Goal: Information Seeking & Learning: Learn about a topic

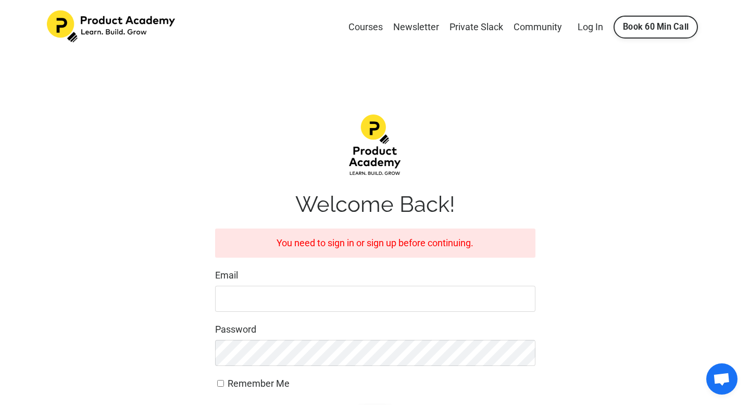
click at [329, 296] on input "Email" at bounding box center [375, 299] width 320 height 26
type input "Bankole.michael45@gmail.com"
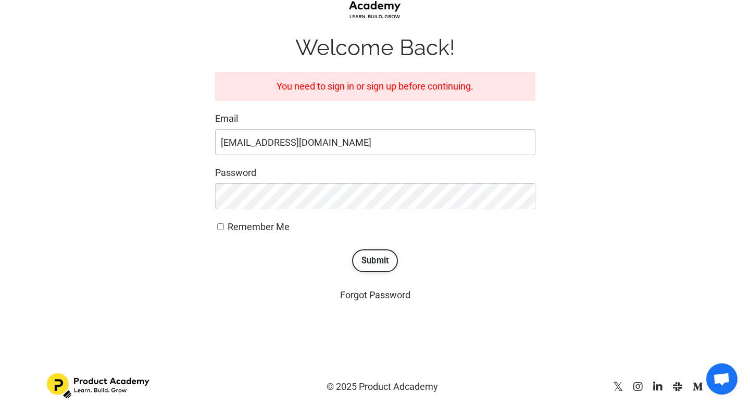
scroll to position [163, 0]
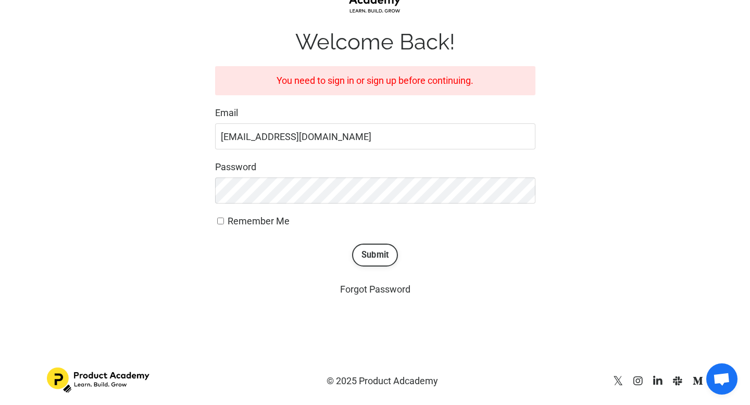
click at [369, 251] on button "Submit" at bounding box center [375, 255] width 46 height 23
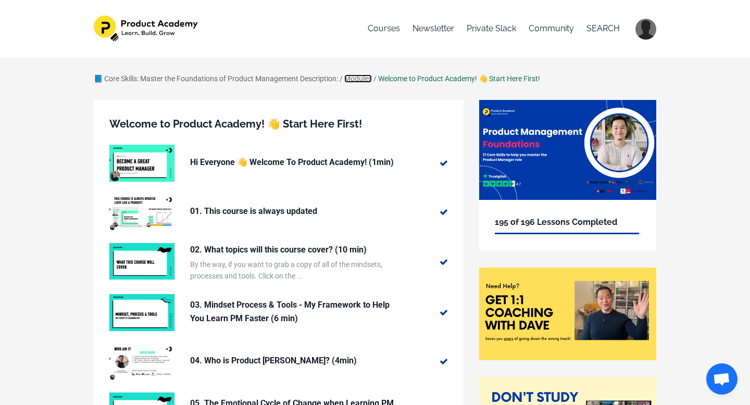
click at [362, 76] on link "Modules" at bounding box center [358, 78] width 28 height 8
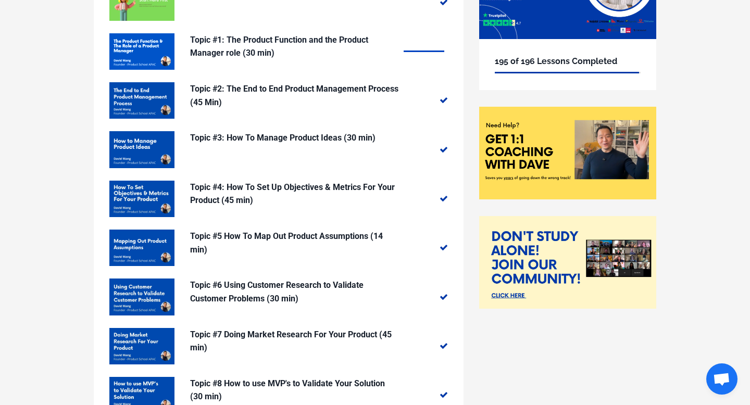
scroll to position [166, 0]
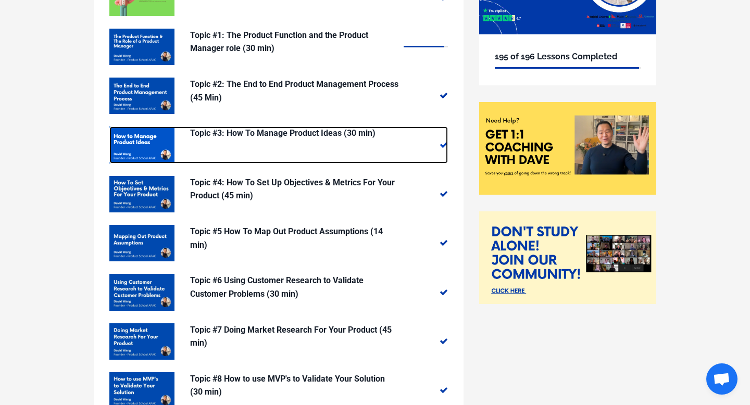
click at [330, 134] on p "Topic #3: How To Manage Product Ideas (30 min)" at bounding box center [294, 134] width 208 height 14
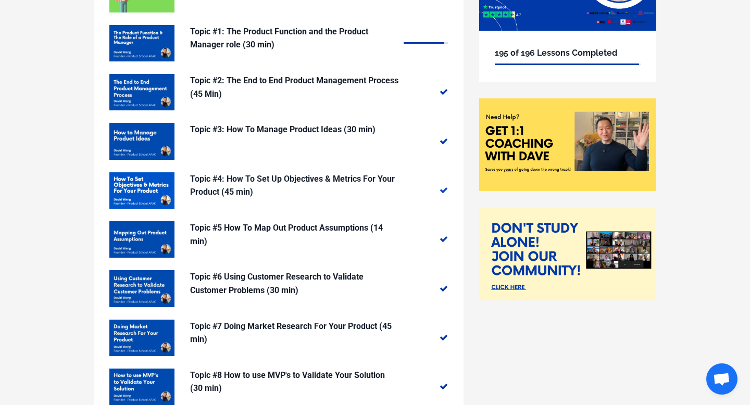
scroll to position [170, 0]
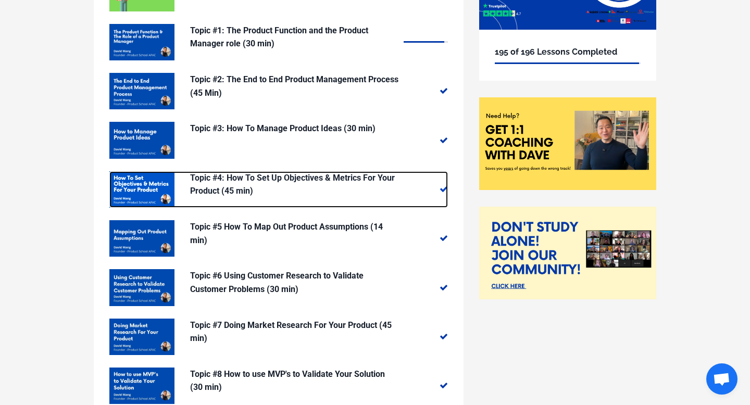
click at [285, 177] on p "Topic #4: How To Set Up Objectives & Metrics For Your Product (45 min)" at bounding box center [294, 184] width 208 height 27
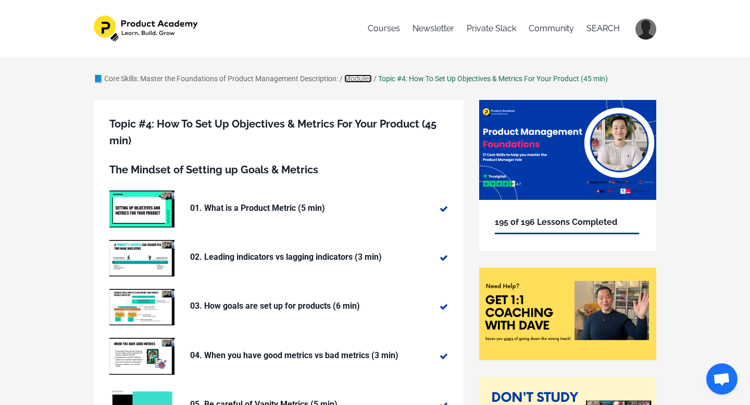
click at [353, 78] on link "Modules" at bounding box center [358, 78] width 28 height 8
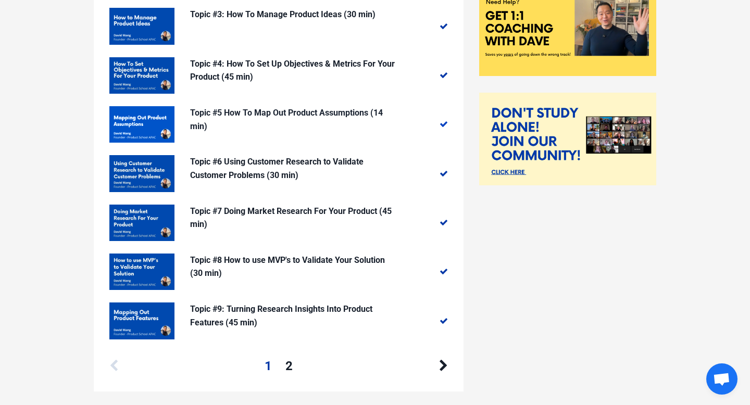
scroll to position [285, 0]
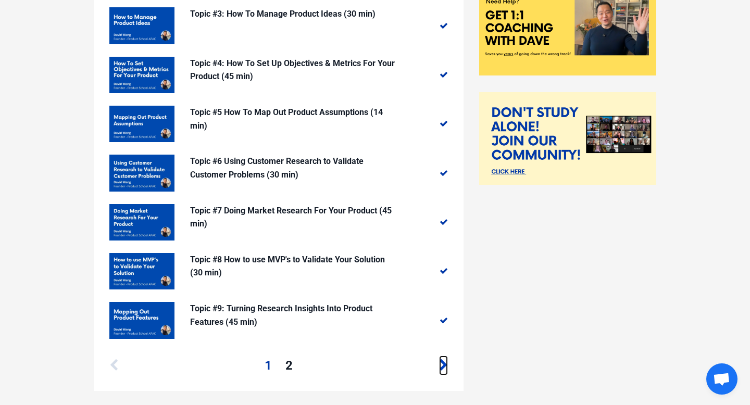
click at [441, 365] on icon at bounding box center [443, 365] width 9 height 13
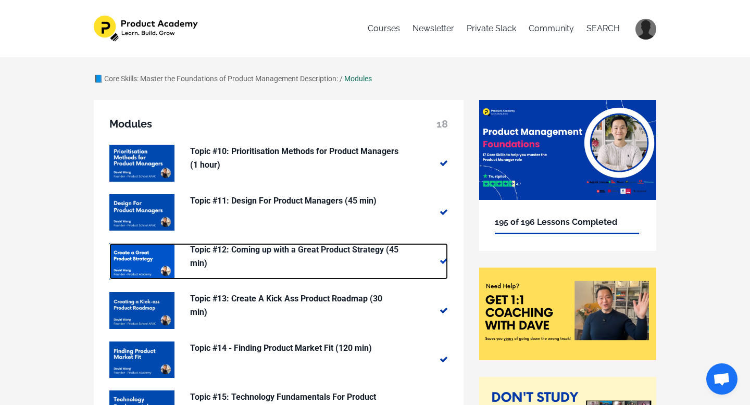
click at [347, 248] on p "Topic #12: Coming up with a Great Product Strategy (45 min)" at bounding box center [294, 256] width 208 height 27
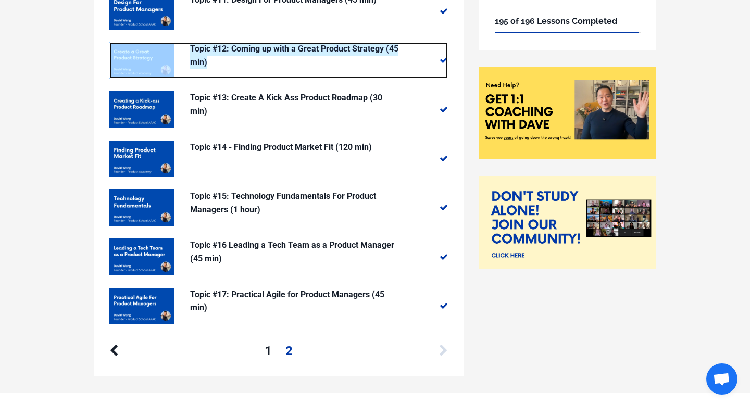
scroll to position [204, 0]
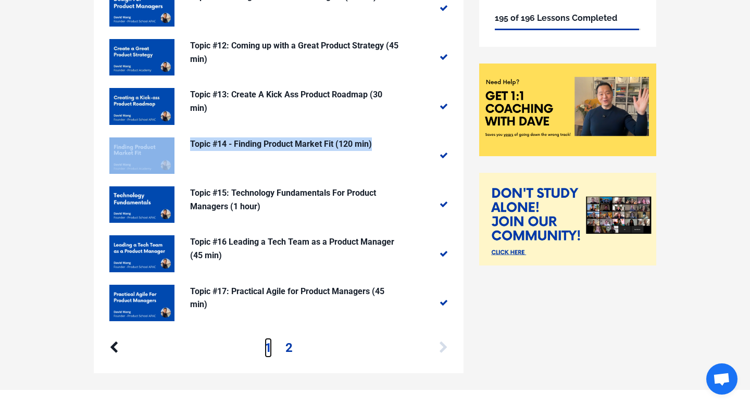
click at [268, 344] on link "1" at bounding box center [268, 348] width 7 height 20
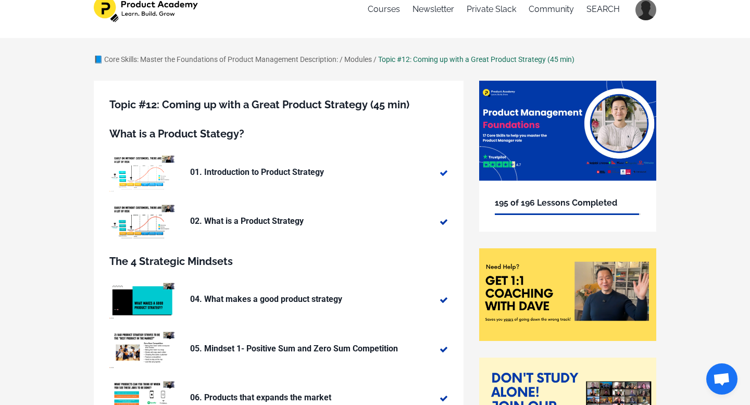
scroll to position [21, 0]
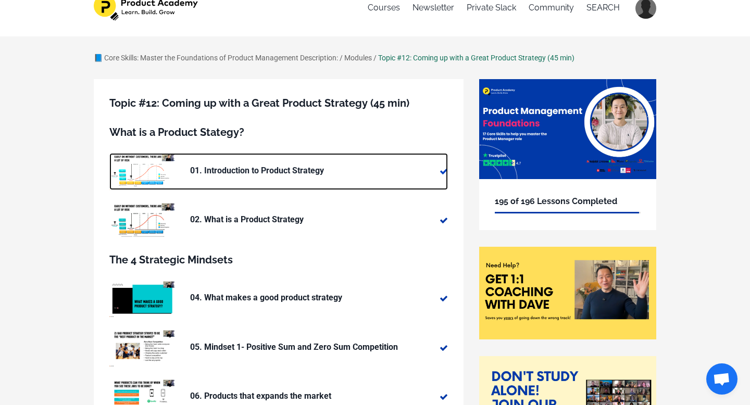
click at [377, 167] on p "01. Introduction to Product Strategy" at bounding box center [294, 171] width 208 height 14
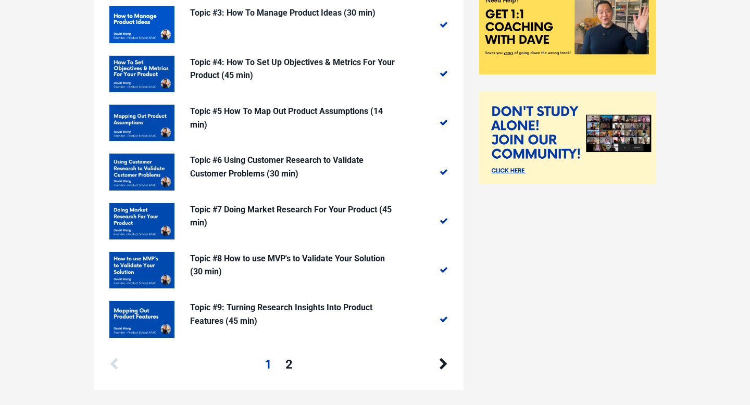
scroll to position [341, 0]
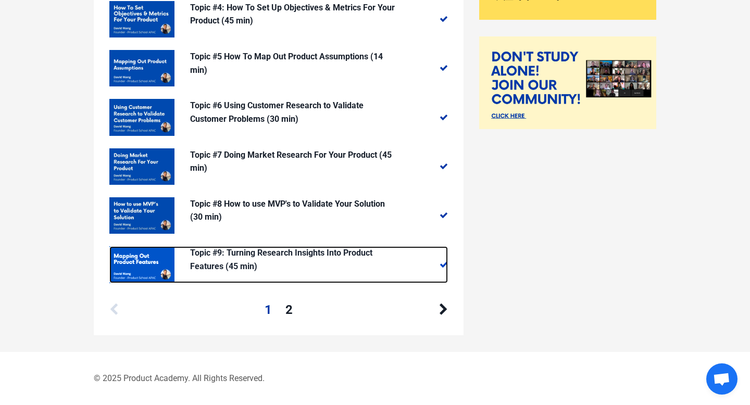
click at [276, 252] on p "Topic #9: Turning Research Insights Into Product Features (45 min)" at bounding box center [294, 259] width 208 height 27
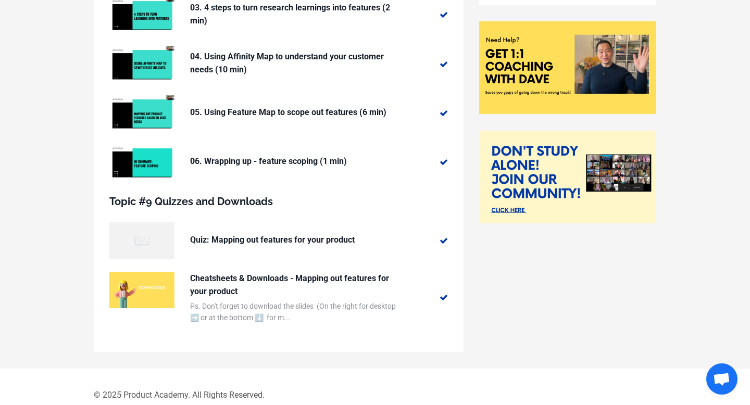
scroll to position [263, 0]
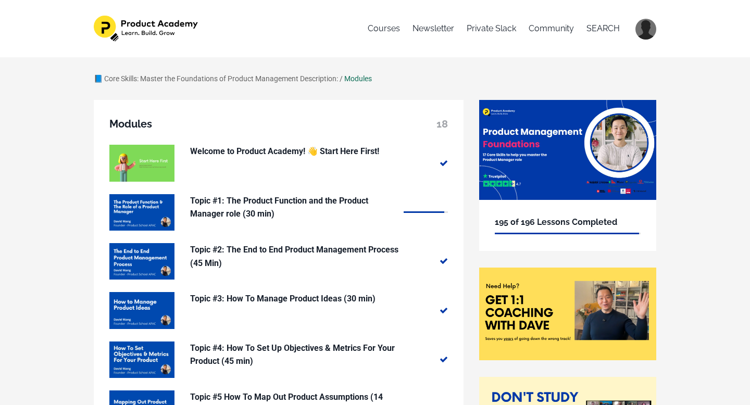
scroll to position [341, 0]
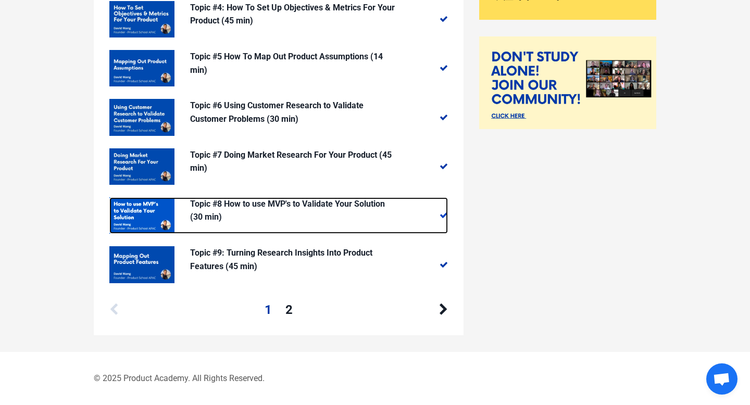
click at [229, 203] on p "Topic #8 How to use MVP's to Validate Your Solution (30 min)" at bounding box center [294, 210] width 208 height 27
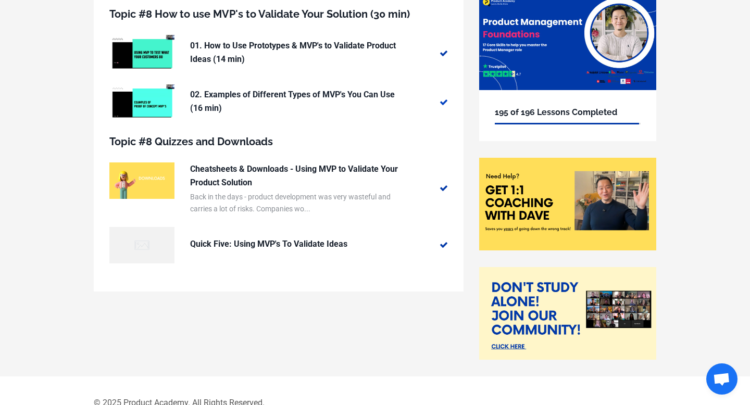
scroll to position [134, 0]
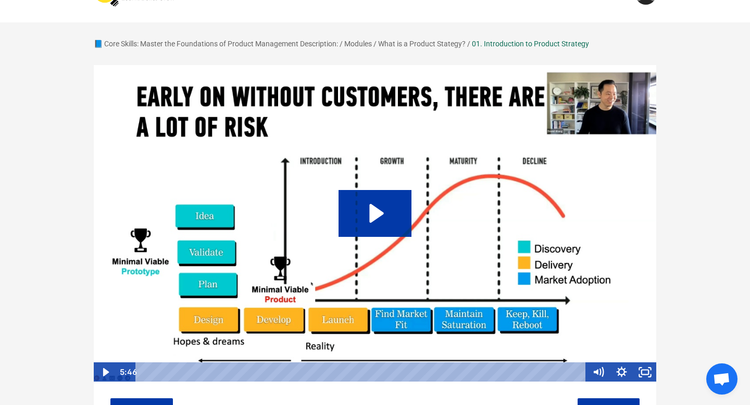
scroll to position [31, 0]
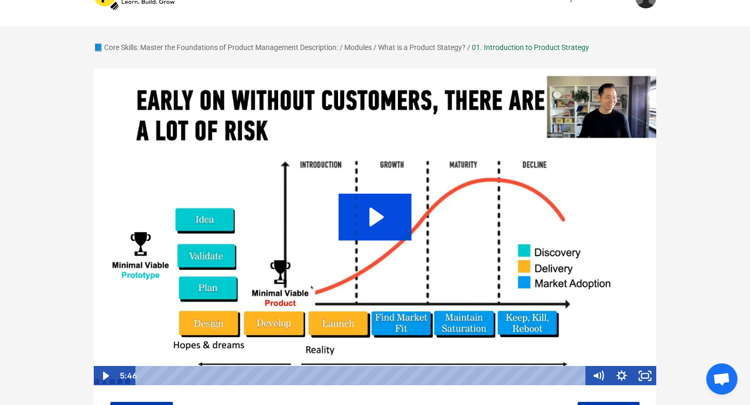
click at [350, 219] on icon "Play Video: sites/127338/video/0g18TZb3T9uxxHyRxPm0_01._Introduction_to_Product…" at bounding box center [375, 217] width 73 height 47
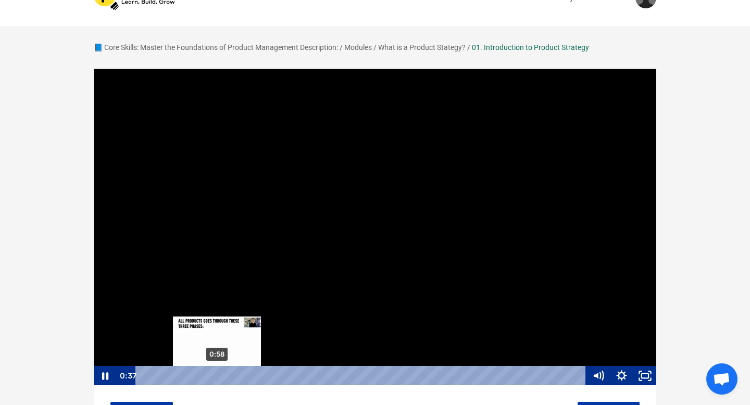
click at [217, 374] on div "0:58" at bounding box center [362, 376] width 437 height 20
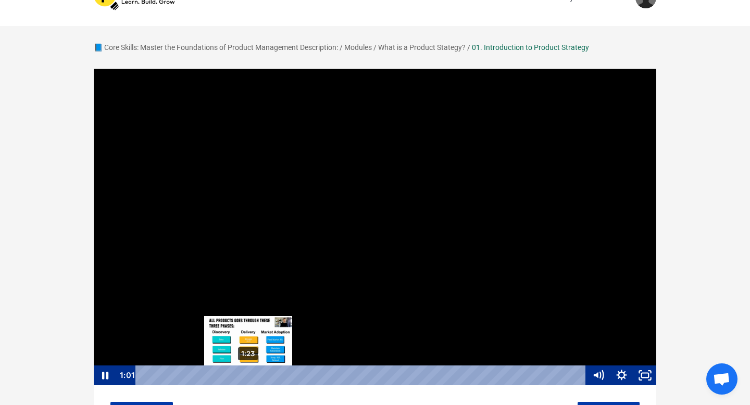
click at [248, 375] on div "1:23" at bounding box center [362, 376] width 437 height 20
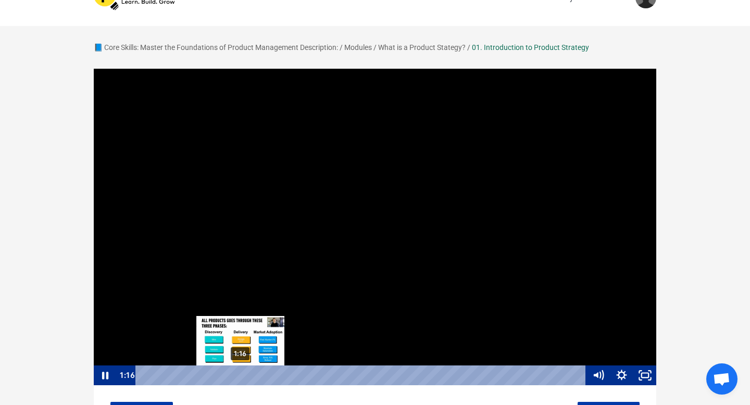
click at [241, 373] on div "1:16" at bounding box center [362, 376] width 437 height 20
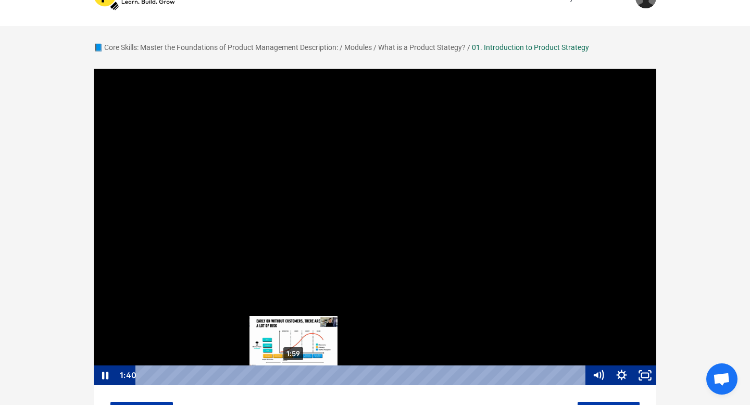
click at [294, 372] on div "1:59" at bounding box center [362, 376] width 437 height 20
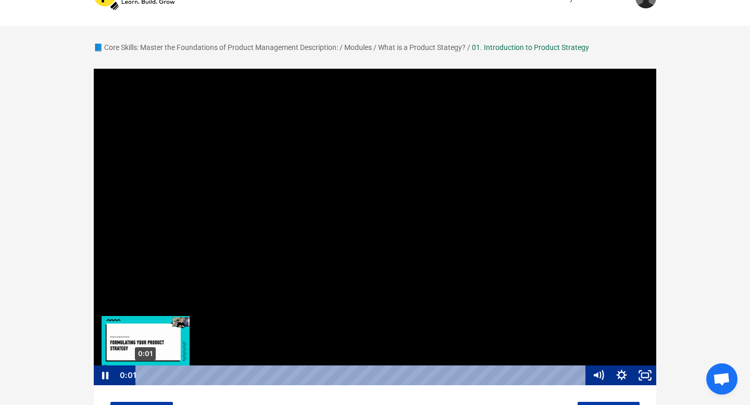
click at [145, 375] on div "0:01" at bounding box center [362, 376] width 437 height 20
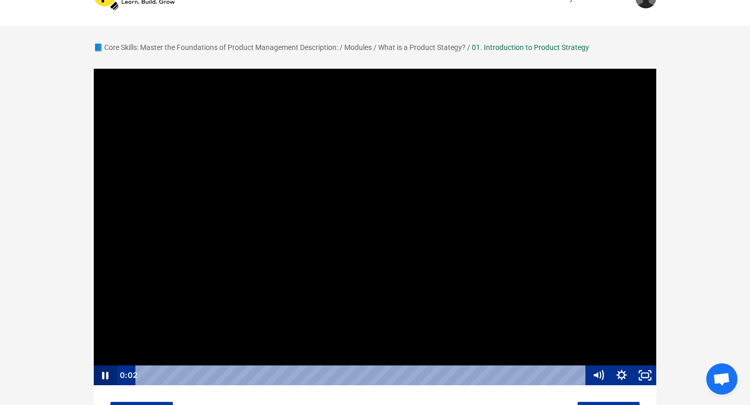
click at [105, 374] on icon "Pause" at bounding box center [104, 376] width 23 height 20
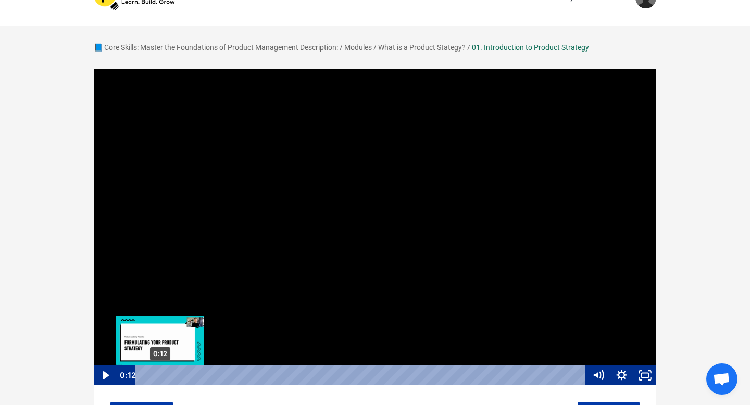
click at [160, 376] on div "0:12" at bounding box center [362, 376] width 437 height 20
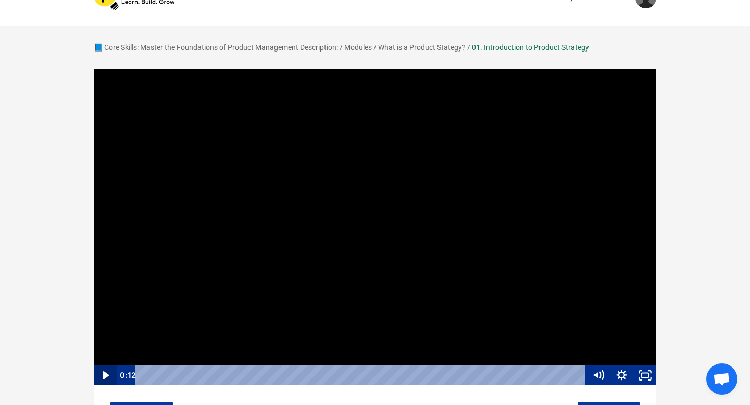
click at [108, 376] on icon "Play Video" at bounding box center [105, 376] width 23 height 20
click at [108, 376] on icon "Pause" at bounding box center [104, 376] width 23 height 20
click at [621, 370] on icon "Show settings menu" at bounding box center [621, 376] width 23 height 20
click at [629, 333] on span "1x" at bounding box center [630, 336] width 41 height 20
click at [608, 283] on label "1.25x" at bounding box center [610, 276] width 94 height 20
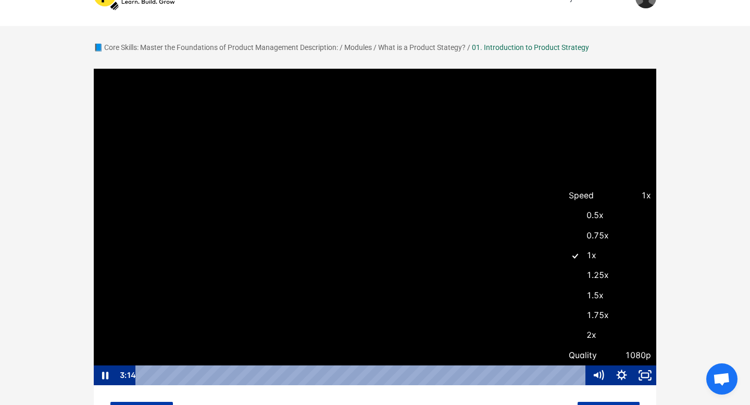
click at [564, 266] on input "1.25x" at bounding box center [563, 266] width 1 height 1
radio input "true"
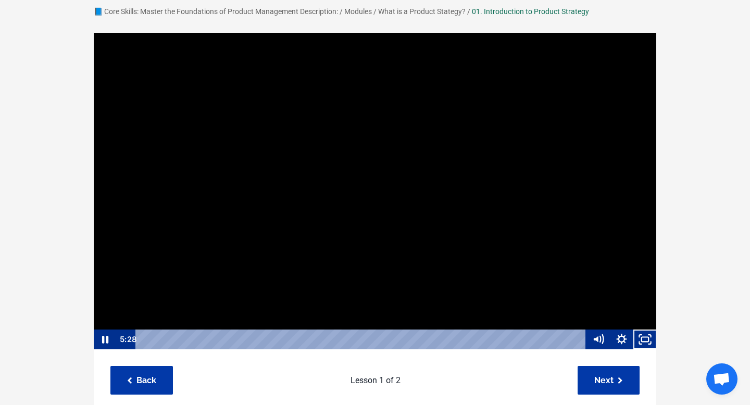
scroll to position [67, 0]
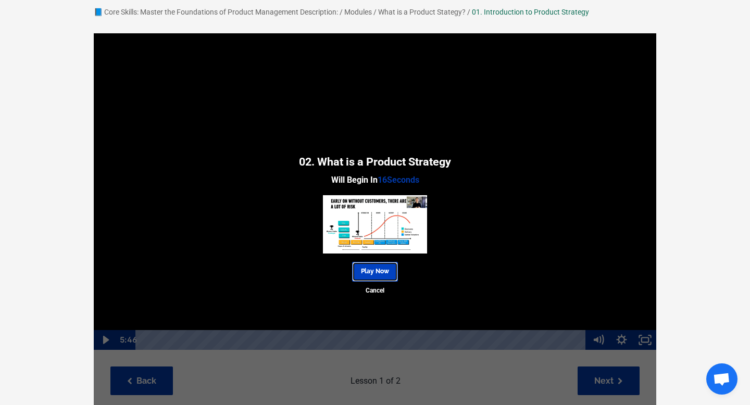
click at [391, 270] on link "Play Now" at bounding box center [375, 271] width 46 height 19
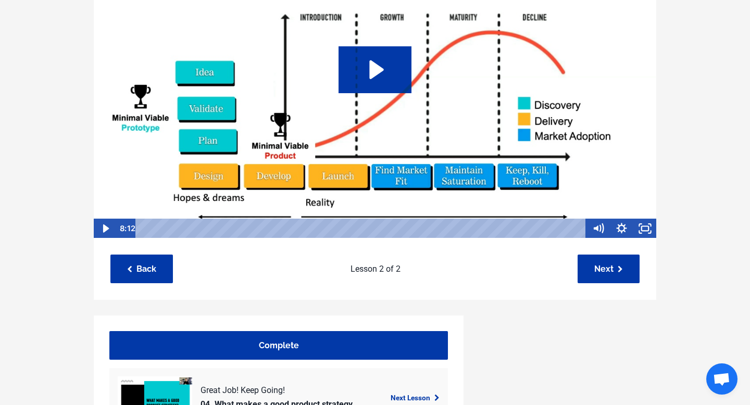
scroll to position [145, 0]
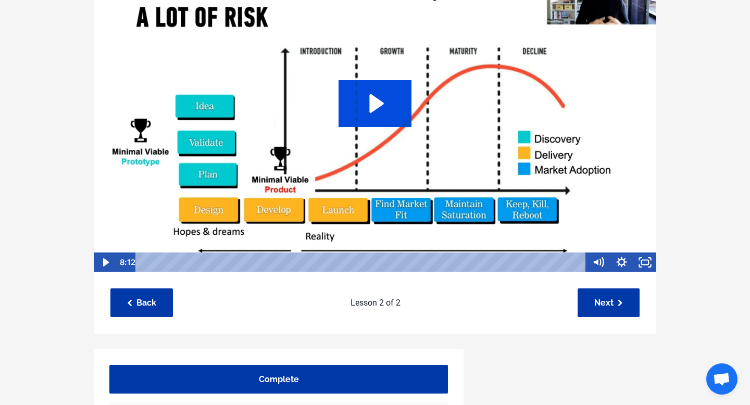
click at [360, 116] on icon "Play Video: sites/127338/video/sSpHTGewTuqPo4KzDrSg_02._What_is_a_Product_Strat…" at bounding box center [375, 103] width 73 height 47
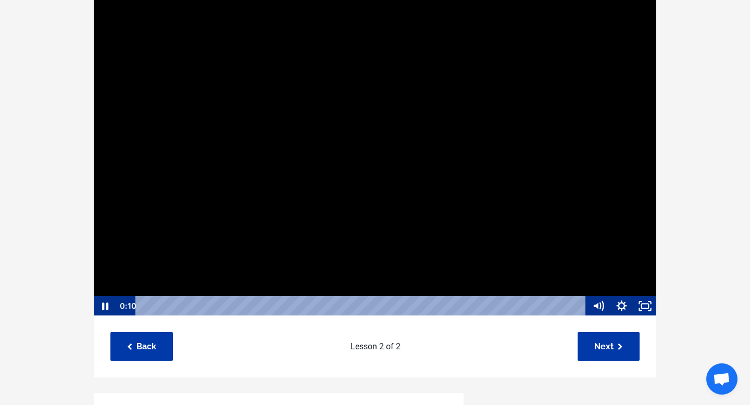
scroll to position [101, 0]
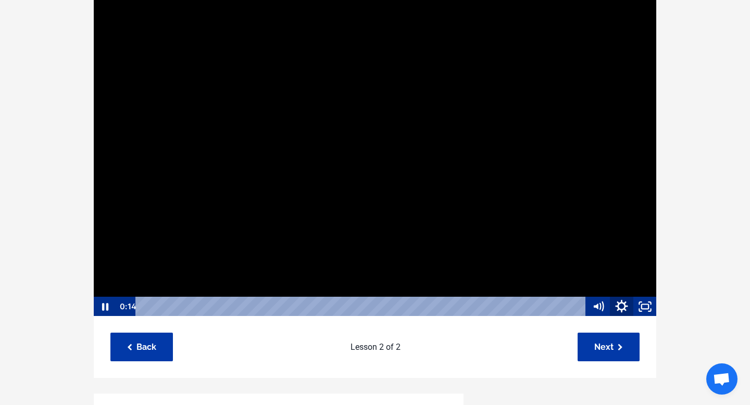
click at [615, 303] on icon "Show settings menu" at bounding box center [621, 307] width 28 height 24
click at [616, 272] on span "1x" at bounding box center [630, 267] width 41 height 20
click at [599, 213] on label "1.25x" at bounding box center [610, 207] width 94 height 20
click at [564, 197] on input "1.25x" at bounding box center [563, 197] width 1 height 1
radio input "true"
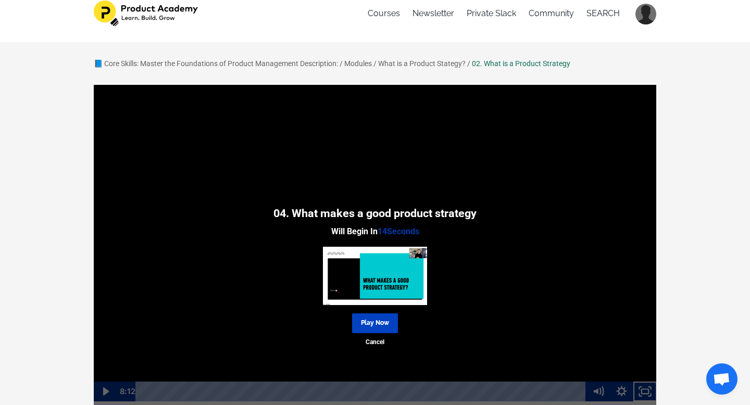
scroll to position [0, 0]
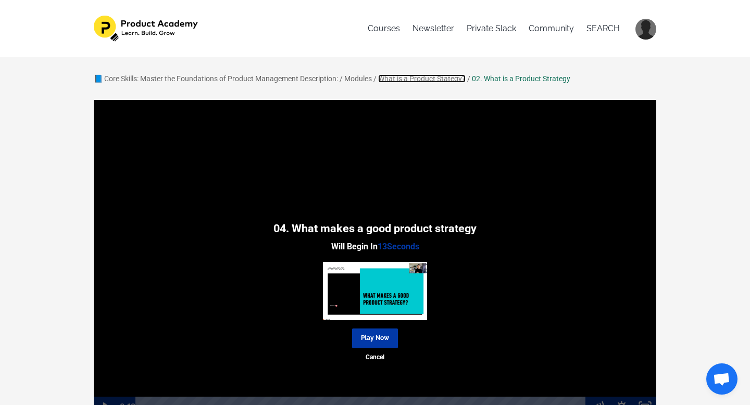
click at [427, 78] on link "What is a Product Stategy?" at bounding box center [422, 78] width 88 height 8
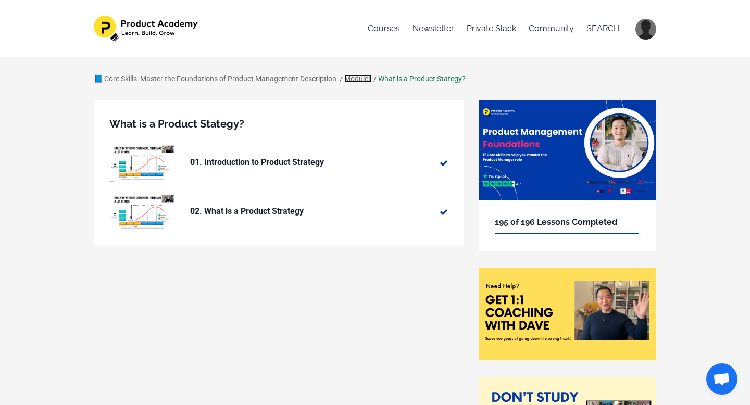
click at [363, 82] on link "Modules" at bounding box center [358, 78] width 28 height 8
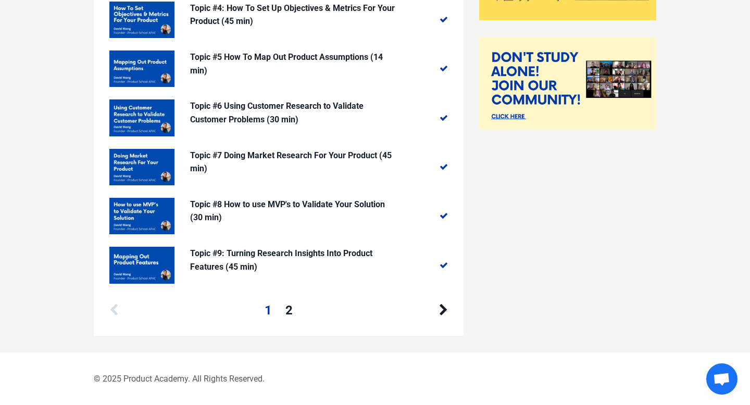
scroll to position [341, 0]
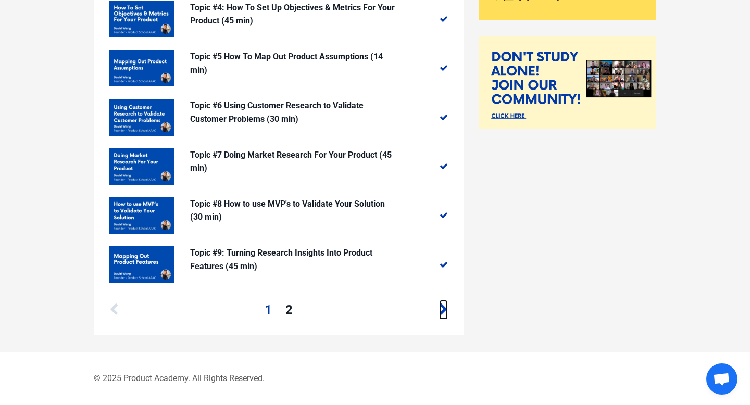
click at [441, 308] on icon at bounding box center [443, 310] width 9 height 13
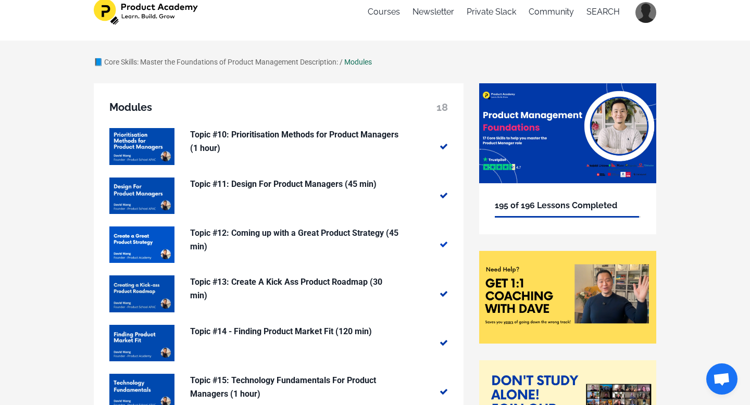
scroll to position [30, 0]
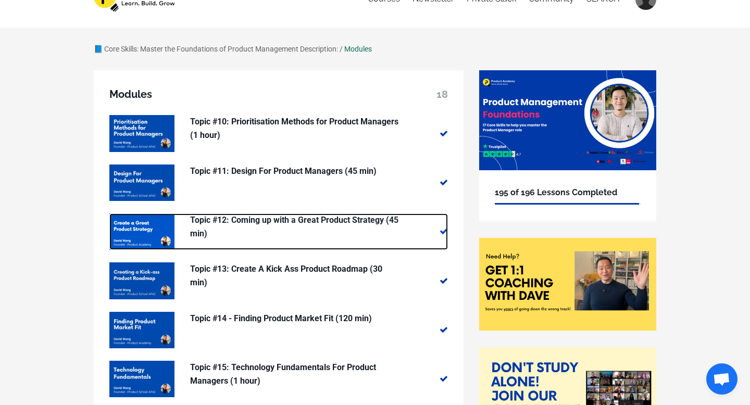
click at [380, 224] on p "Topic #12: Coming up with a Great Product Strategy (45 min)" at bounding box center [294, 227] width 208 height 27
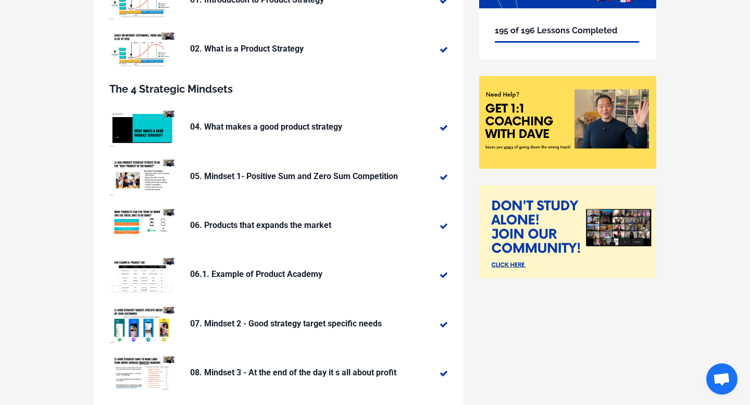
scroll to position [185, 0]
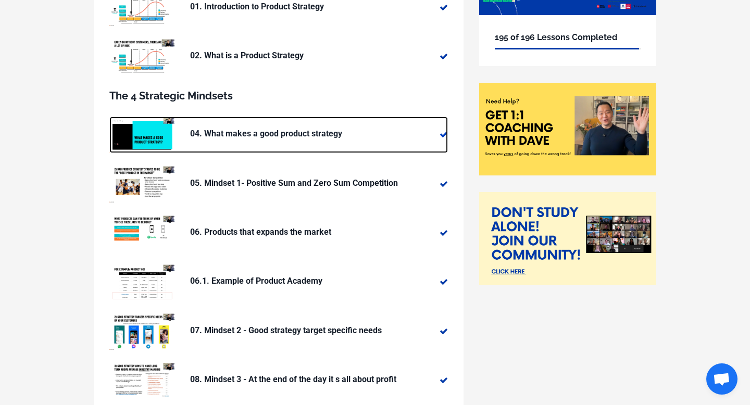
click at [323, 136] on p "04. What makes a good product strategy" at bounding box center [294, 134] width 208 height 14
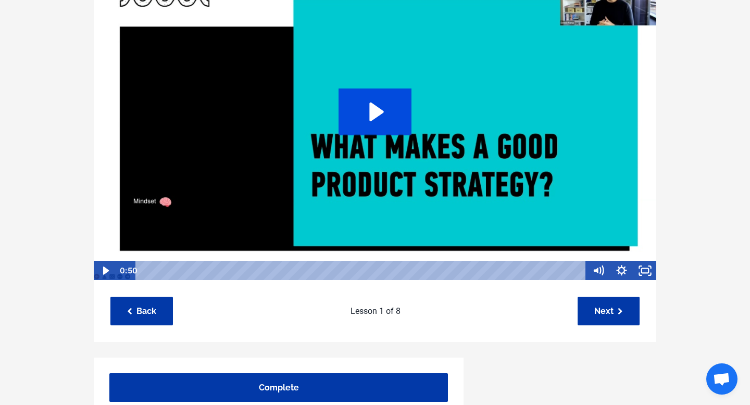
scroll to position [136, 0]
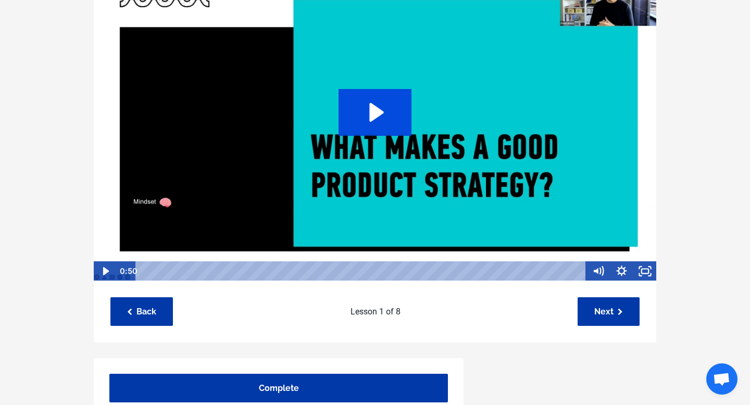
click at [399, 127] on icon "Play Video: sites/127338/video/6C9MRnS6QMeBqcHK7vLs_04._What_makes_a_good_produ…" at bounding box center [375, 112] width 73 height 47
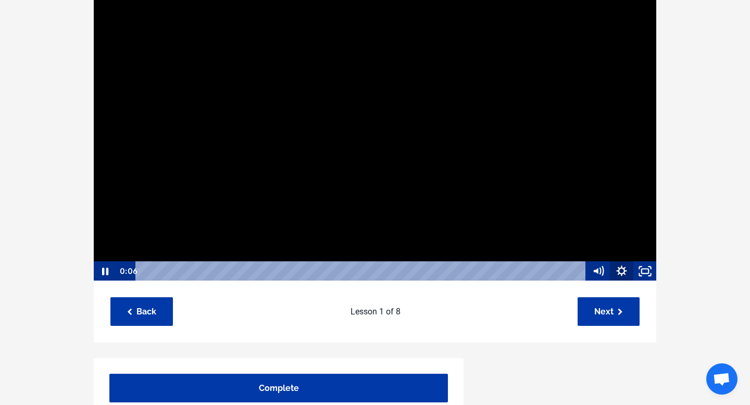
click at [620, 273] on icon "Show settings menu" at bounding box center [621, 271] width 10 height 10
click at [612, 235] on span "1x" at bounding box center [630, 231] width 41 height 20
click at [600, 171] on label "1.25x" at bounding box center [610, 171] width 94 height 20
click at [564, 162] on input "1.25x" at bounding box center [563, 161] width 1 height 1
radio input "true"
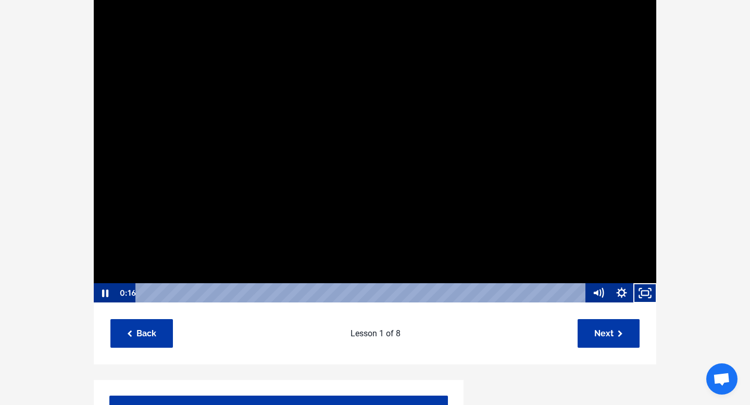
scroll to position [1, 0]
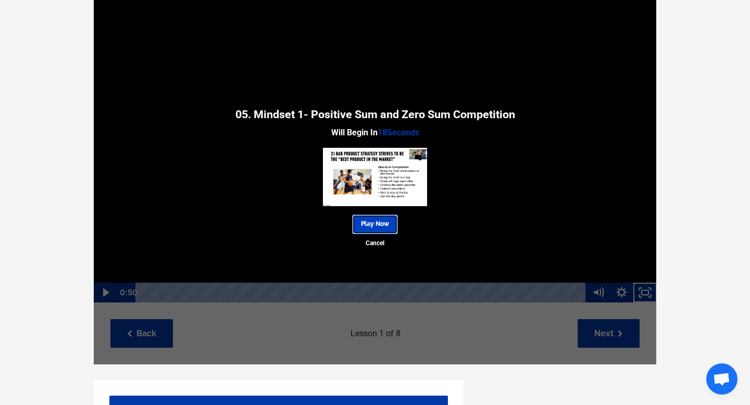
click at [389, 226] on link "Play Now" at bounding box center [375, 224] width 46 height 19
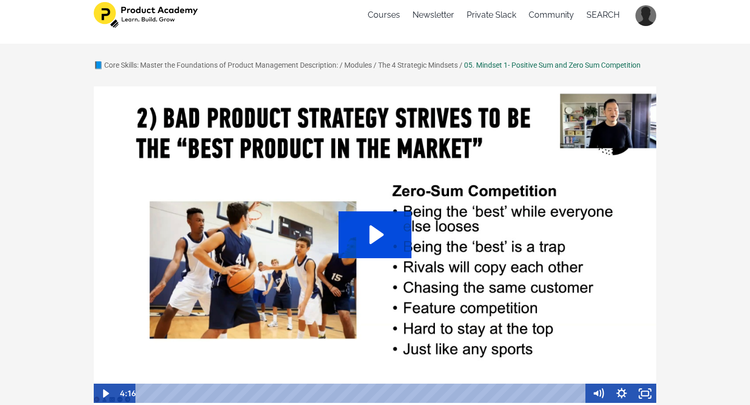
scroll to position [17, 0]
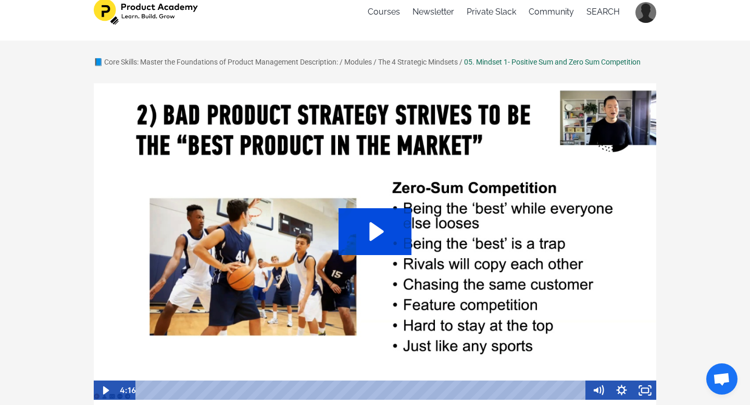
click at [389, 226] on icon "Play Video: sites/127338/video/ndLU3UKrS7WCY7EUhbeg_05._Mindset_1-_Positive_Sum…" at bounding box center [375, 231] width 73 height 47
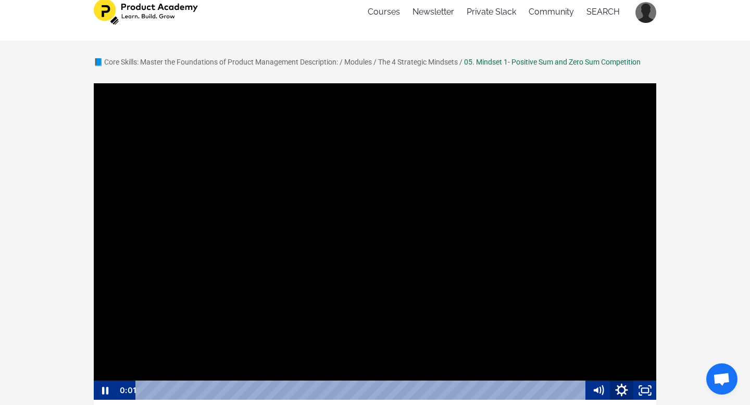
click at [621, 391] on icon "Show settings menu" at bounding box center [621, 391] width 28 height 24
click at [608, 347] on span "Speed" at bounding box center [589, 351] width 41 height 20
click at [600, 288] on label "1.25x" at bounding box center [610, 291] width 94 height 20
click at [564, 281] on input "1.25x" at bounding box center [563, 281] width 1 height 1
radio input "true"
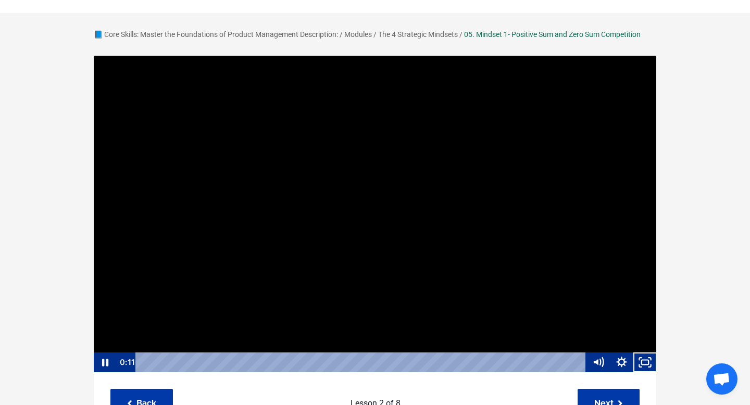
scroll to position [47, 0]
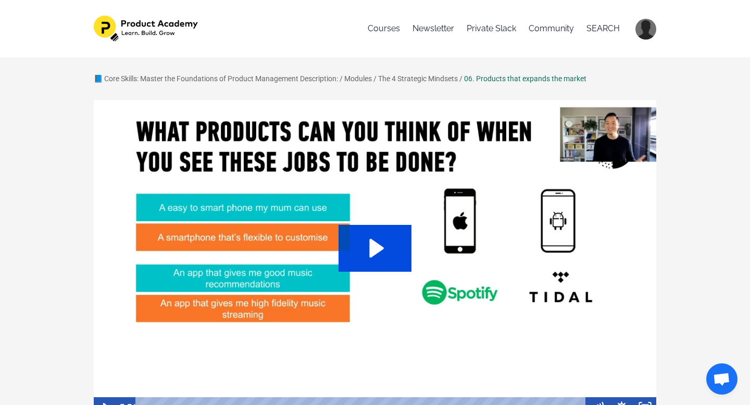
click at [381, 261] on icon "Play Video: sites/127338/video/zXarxbteSdulYQbFf1Zx_06._Products_that_expands_t…" at bounding box center [375, 248] width 73 height 47
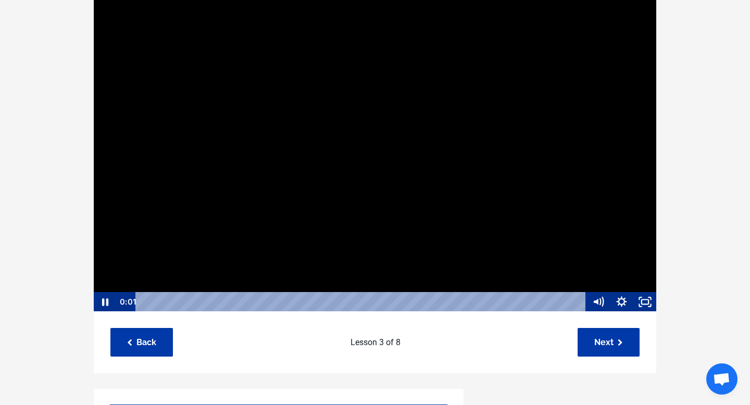
scroll to position [113, 0]
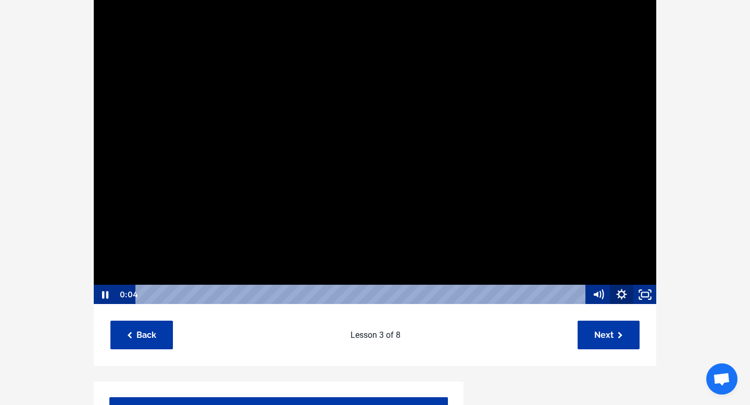
click at [625, 292] on icon "Show settings menu" at bounding box center [621, 295] width 23 height 20
click at [616, 255] on span "1x" at bounding box center [630, 255] width 41 height 20
click at [601, 196] on label "1.25x" at bounding box center [610, 195] width 94 height 20
click at [564, 185] on input "1.25x" at bounding box center [563, 185] width 1 height 1
radio input "true"
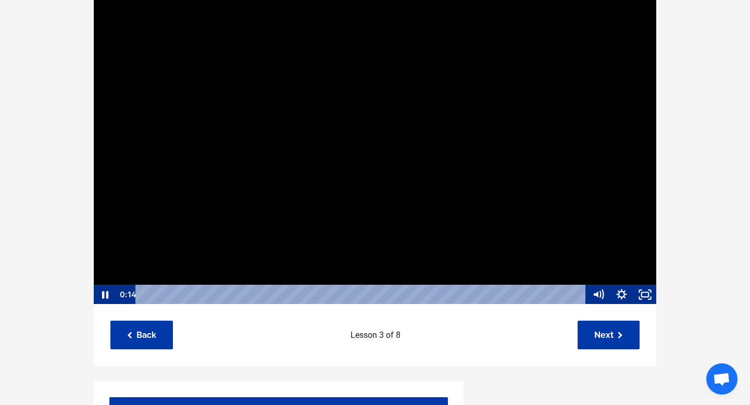
scroll to position [1, 0]
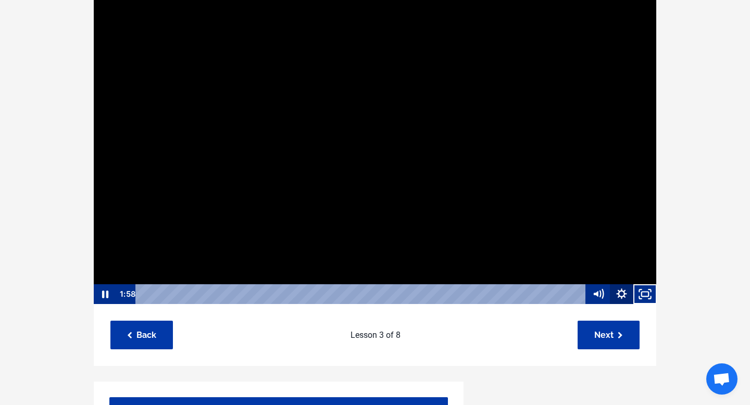
click at [619, 294] on icon "Show settings menu" at bounding box center [621, 294] width 23 height 20
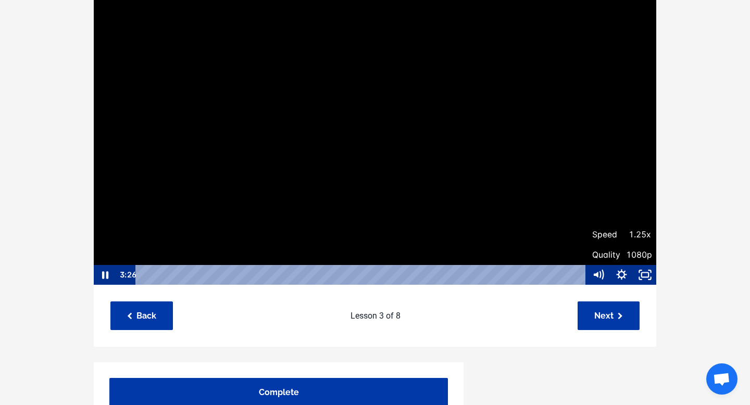
scroll to position [134, 0]
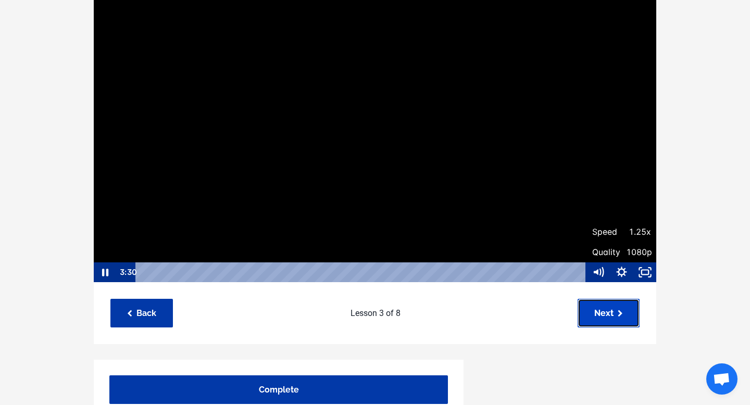
click at [595, 308] on link "Next" at bounding box center [609, 313] width 62 height 29
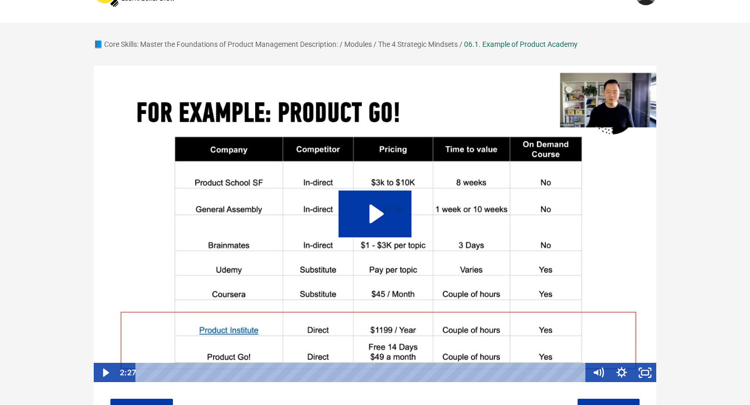
scroll to position [156, 0]
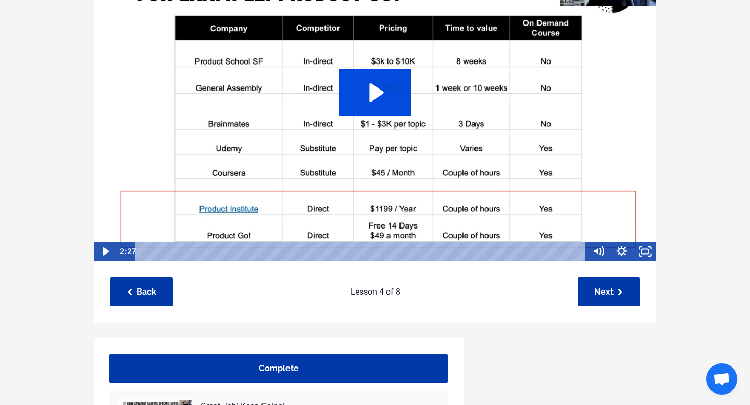
click at [388, 106] on icon "Play Video: sites/127338/video/Cx4T6V8xShC6NnJWmVze_06.1._Example_of_Product_Ac…" at bounding box center [375, 92] width 73 height 47
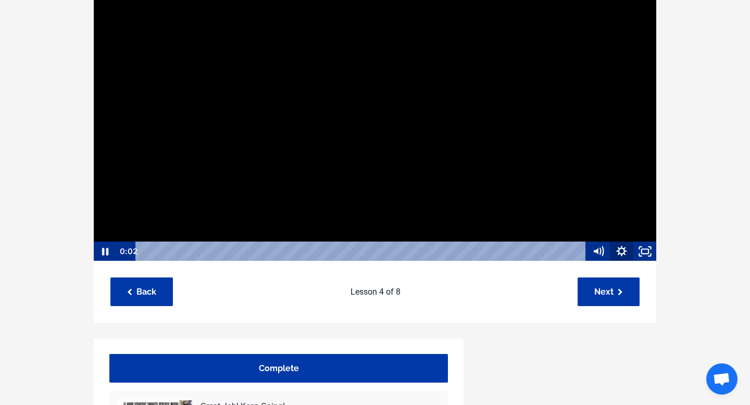
click at [619, 250] on icon "Show settings menu" at bounding box center [621, 251] width 10 height 10
click at [602, 208] on span "Speed" at bounding box center [589, 212] width 41 height 20
click at [596, 153] on label "1.25x" at bounding box center [610, 152] width 94 height 20
click at [564, 142] on input "1.25x" at bounding box center [563, 142] width 1 height 1
radio input "true"
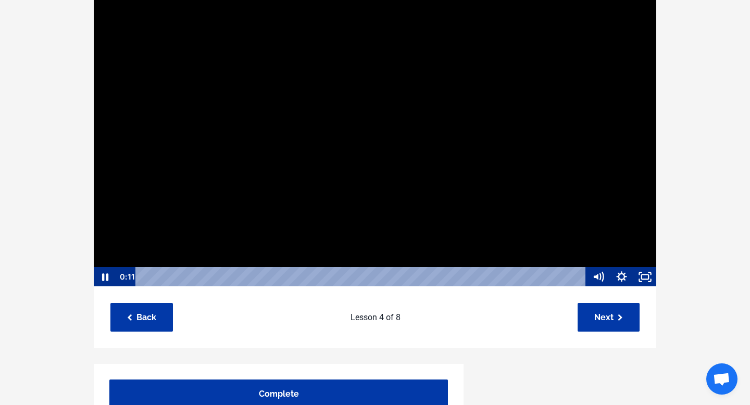
scroll to position [1, 0]
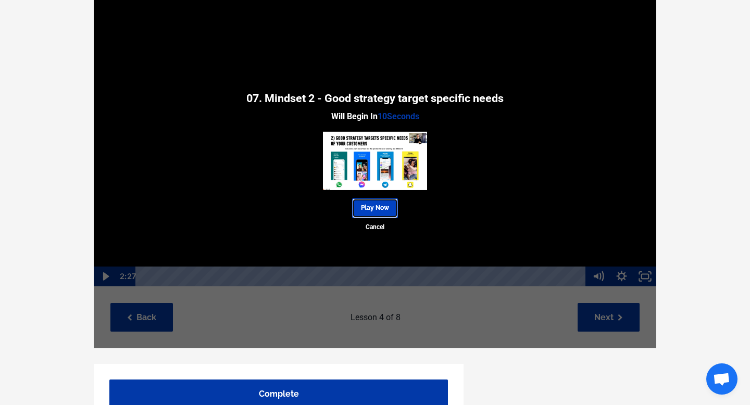
click at [384, 209] on link "Play Now" at bounding box center [375, 207] width 46 height 19
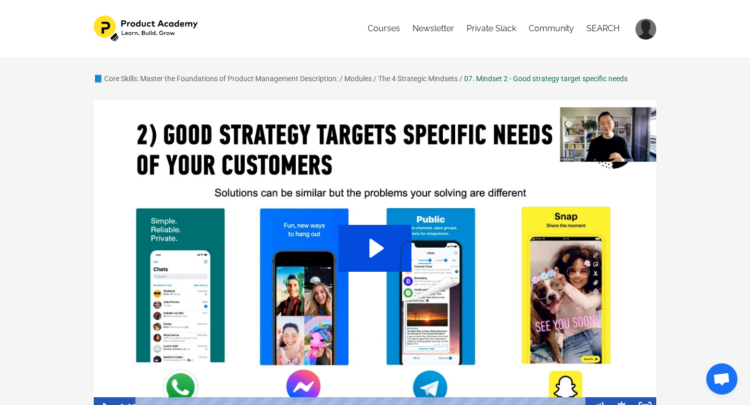
click at [384, 248] on icon "Play Video: sites/127338/video/gGRgsOKLTe2Q7qYd3vhC_07._Mindset_2_-_Good_strate…" at bounding box center [375, 248] width 73 height 47
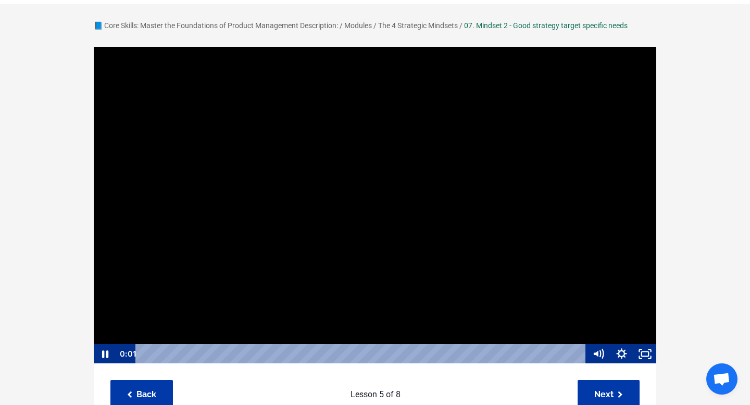
scroll to position [77, 0]
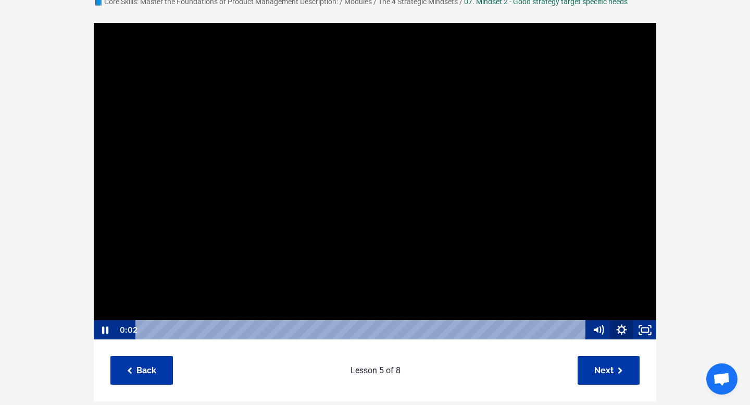
click at [620, 331] on icon "Show settings menu" at bounding box center [621, 330] width 23 height 20
click at [619, 287] on span "1x" at bounding box center [630, 290] width 41 height 20
click at [609, 231] on label "1.25x" at bounding box center [610, 230] width 94 height 20
click at [564, 221] on input "1.25x" at bounding box center [563, 220] width 1 height 1
radio input "true"
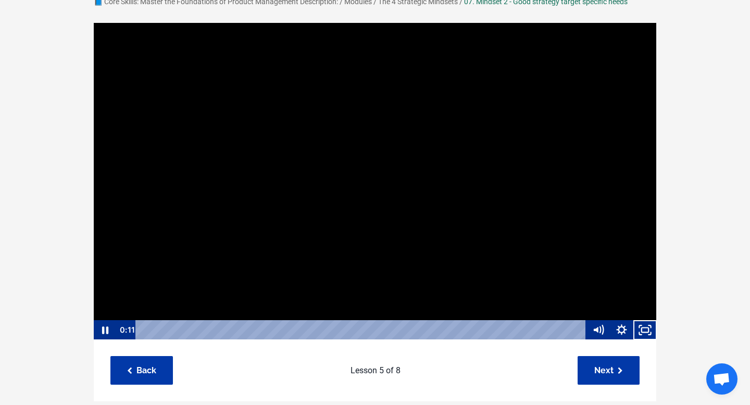
scroll to position [1, 0]
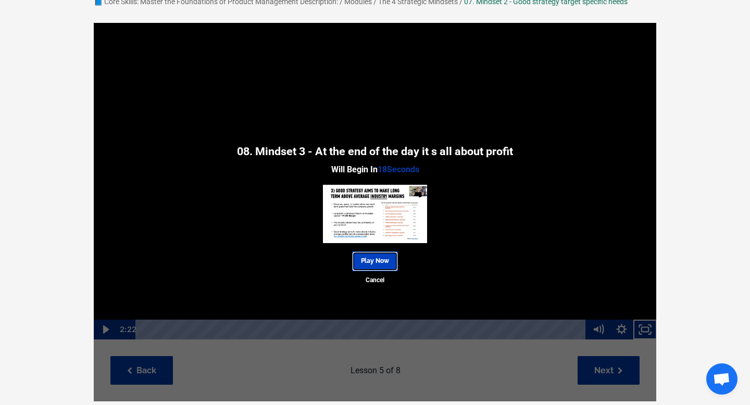
click at [385, 265] on link "Play Now" at bounding box center [375, 261] width 46 height 19
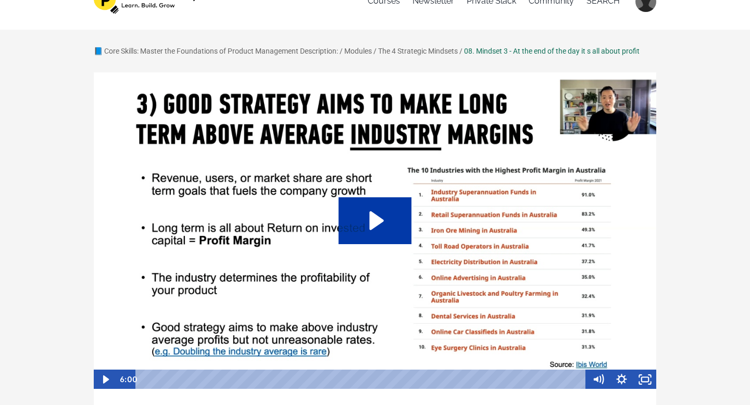
scroll to position [36, 0]
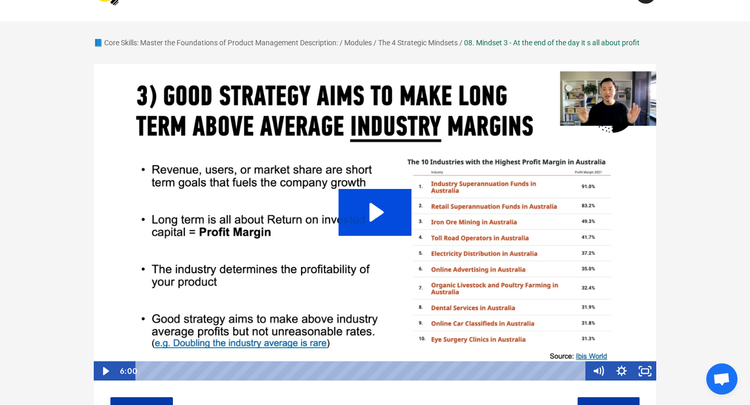
click at [378, 210] on icon "Play Video: sites/127338/video/O8SUvJBMS1KnbopKki7f_08._Mindset_3_-_At_the_end_…" at bounding box center [376, 212] width 15 height 19
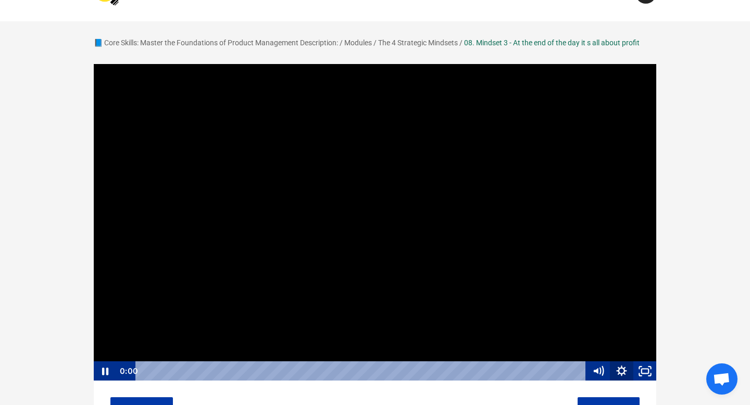
click at [624, 373] on icon "Show settings menu" at bounding box center [621, 371] width 10 height 10
click at [621, 334] on span "1x" at bounding box center [630, 331] width 41 height 20
click at [601, 273] on label "1.25x" at bounding box center [610, 271] width 94 height 20
click at [564, 262] on input "1.25x" at bounding box center [563, 261] width 1 height 1
radio input "true"
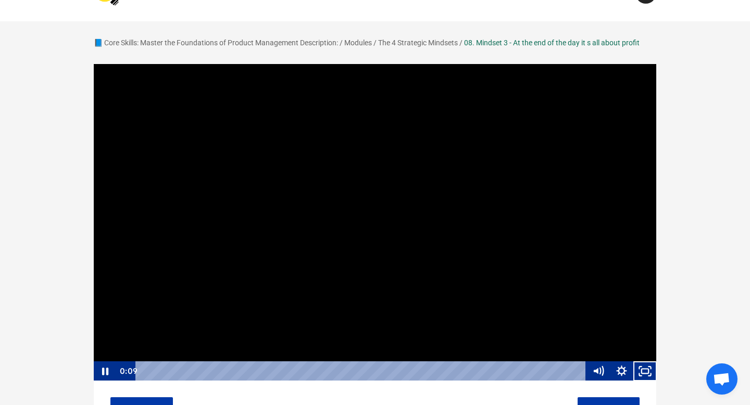
scroll to position [1, 0]
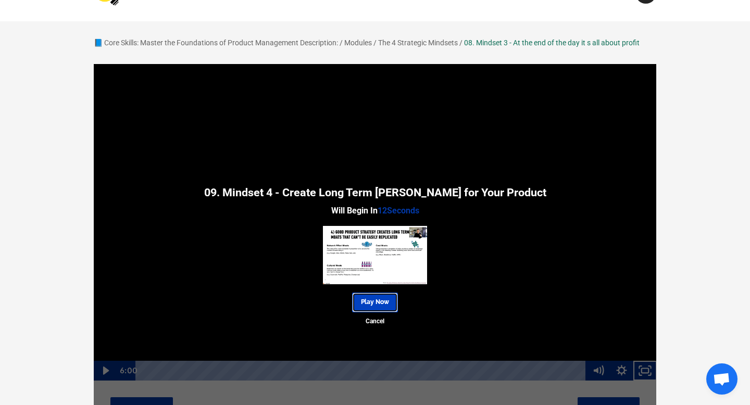
click at [389, 299] on link "Play Now" at bounding box center [375, 302] width 46 height 19
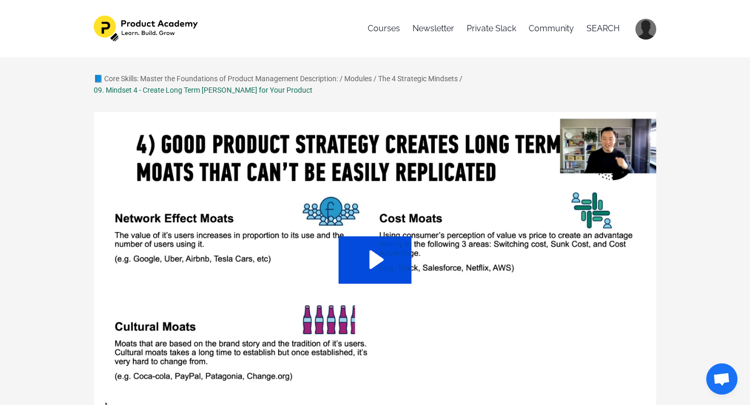
click at [387, 261] on icon "Play Video: sites/127338/video/vBEo7dPrTRiUMmmt00jd_09._Mindset_4_-_Create_Long…" at bounding box center [375, 259] width 73 height 47
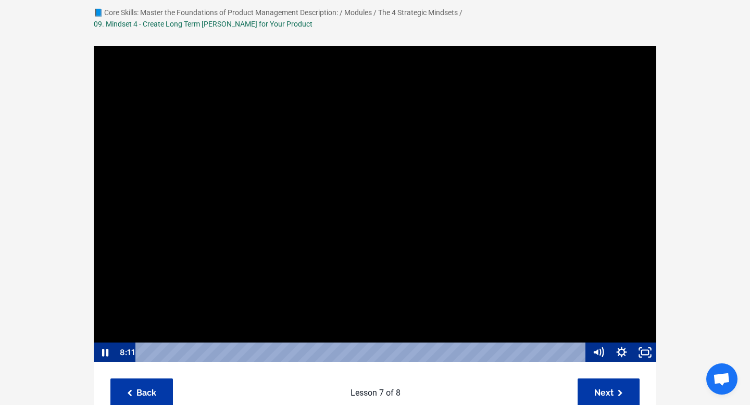
scroll to position [67, 0]
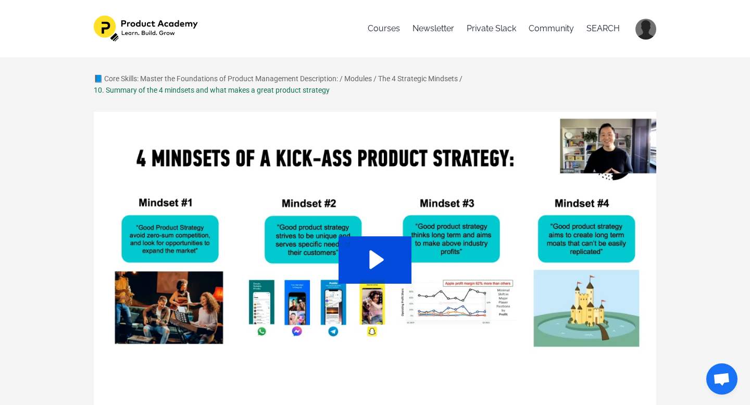
click at [387, 264] on icon "Play Video: sites/127338/video/u3wnHU7QPW0XuZ6FoCZw_10._Summary_of_the_4_mindse…" at bounding box center [375, 259] width 73 height 47
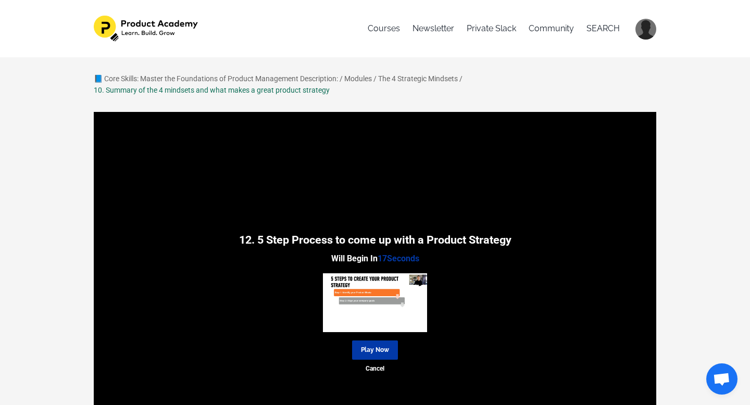
scroll to position [30, 0]
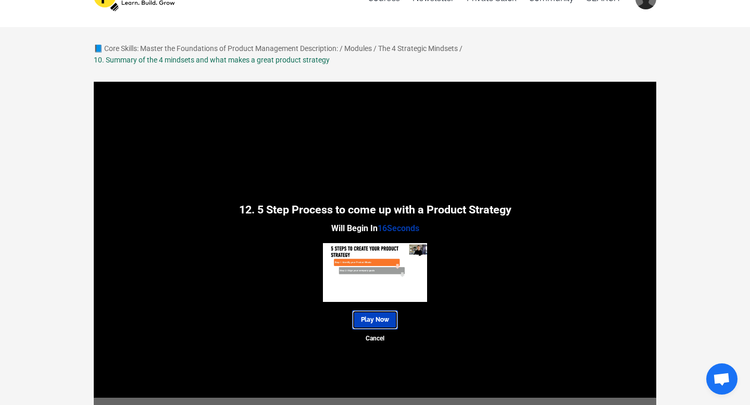
click at [372, 319] on link "Play Now" at bounding box center [375, 319] width 46 height 19
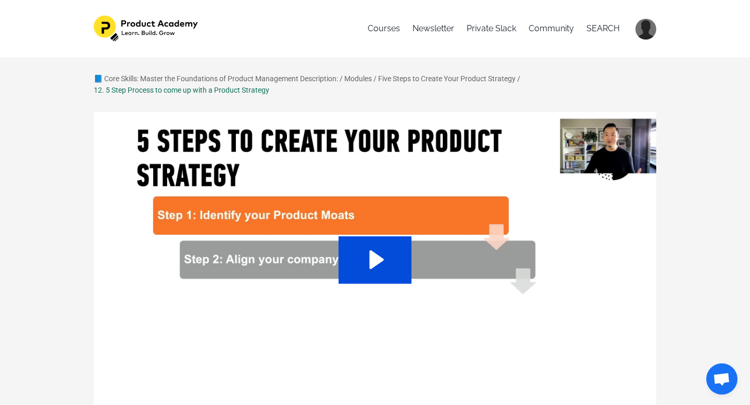
click at [378, 266] on icon "Play Video: sites/127338/video/PTVhdsuTSKgkDj0IIQsN_12._5_Step_Process_to_come_…" at bounding box center [375, 259] width 73 height 47
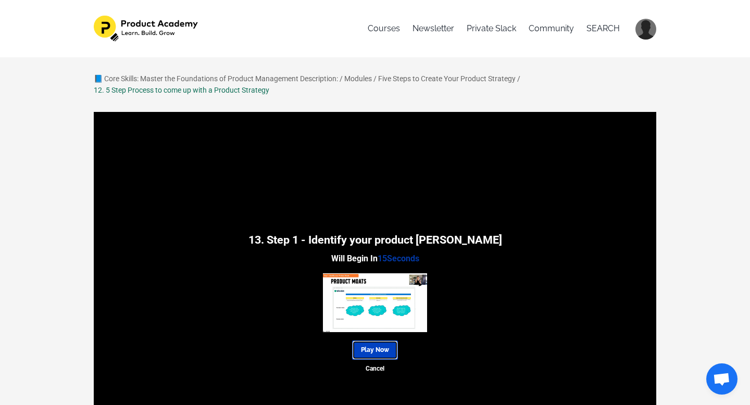
click at [374, 351] on link "Play Now" at bounding box center [375, 350] width 46 height 19
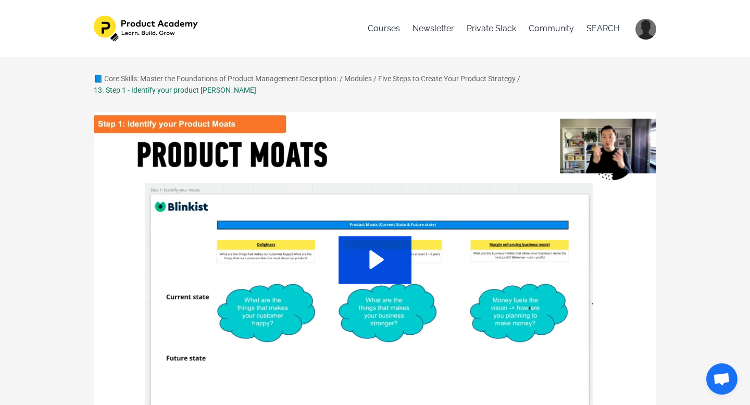
click at [380, 256] on icon "Play Video: sites/127338/video/sYpiT4XyRR6dsTdua1my_13._Step_1_-_Identify_your_…" at bounding box center [375, 259] width 73 height 47
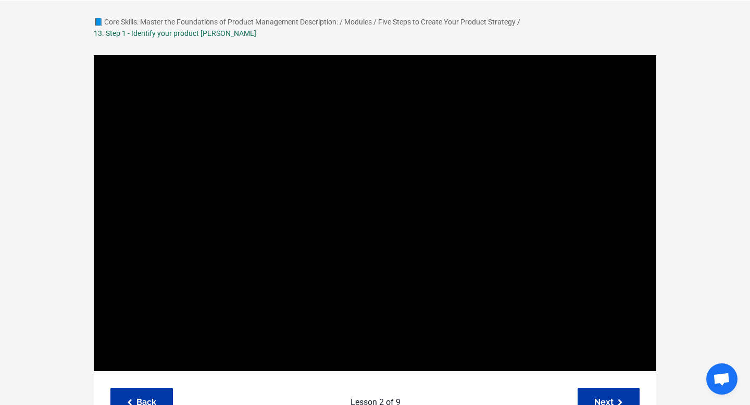
scroll to position [58, 0]
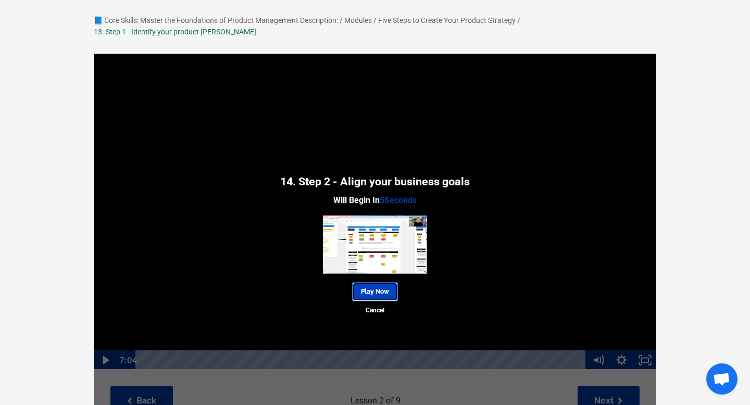
click at [381, 282] on link "Play Now" at bounding box center [375, 291] width 46 height 19
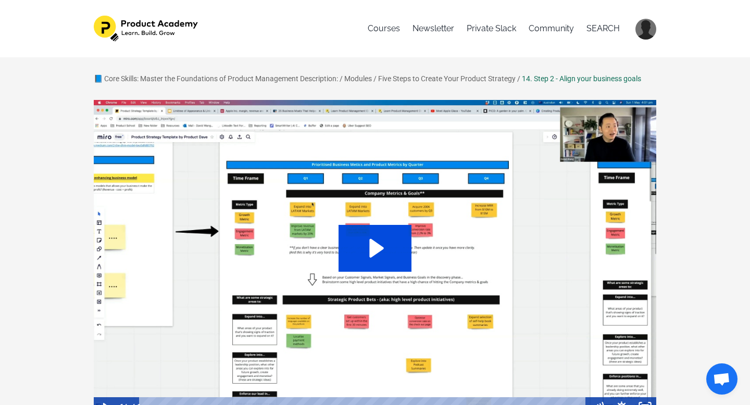
click at [386, 256] on icon "Play Video: sites/127338/video/4SwkrSEXS2KPNJqr562c_14._Step_2_-_Align_your_bus…" at bounding box center [375, 248] width 73 height 47
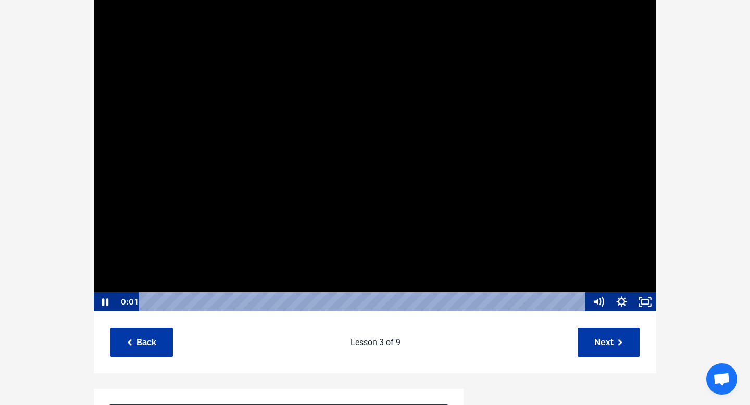
scroll to position [108, 0]
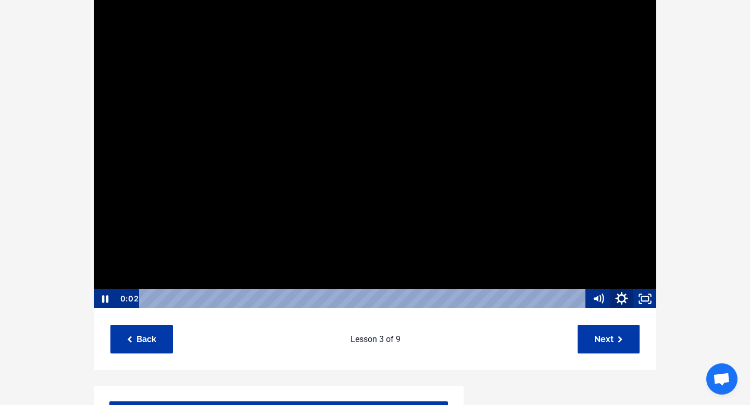
click at [622, 296] on icon "Show settings menu" at bounding box center [621, 298] width 13 height 13
click at [624, 260] on span "1x" at bounding box center [630, 259] width 41 height 20
click at [604, 200] on label "1.25x" at bounding box center [610, 199] width 94 height 20
click at [564, 190] on input "1.25x" at bounding box center [563, 189] width 1 height 1
radio input "true"
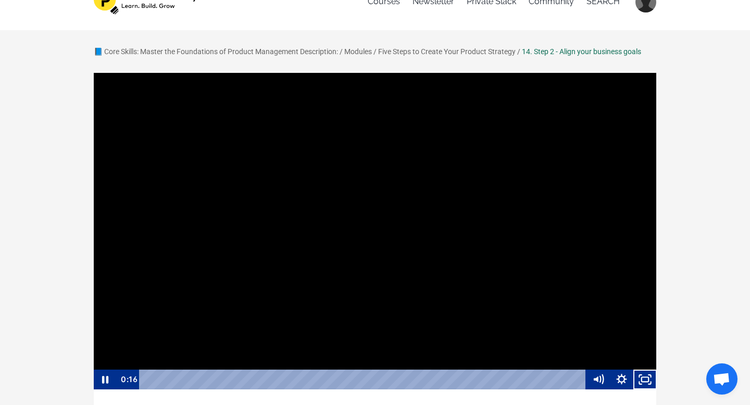
scroll to position [26, 0]
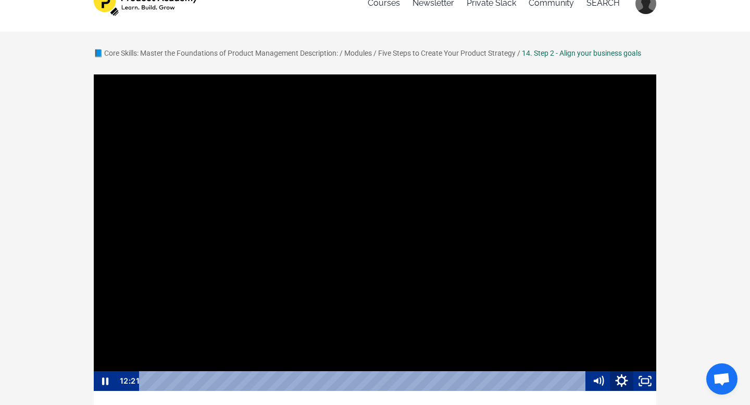
click at [618, 379] on icon "Show settings menu" at bounding box center [621, 381] width 28 height 24
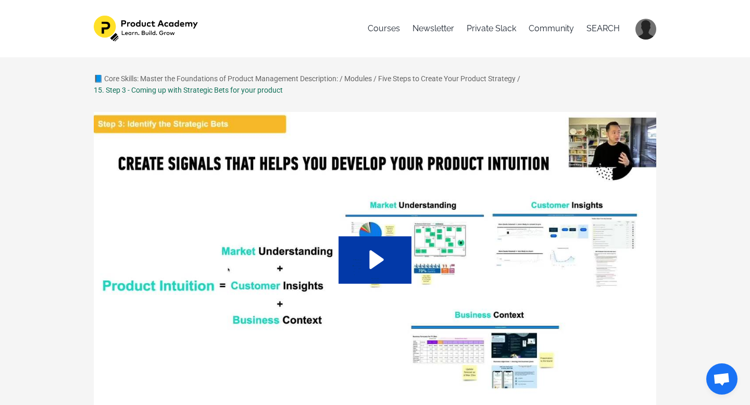
scroll to position [6, 0]
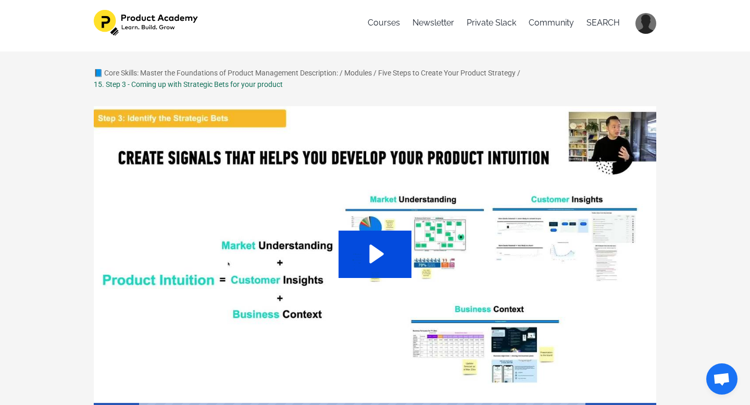
click at [405, 250] on icon "Play Video: sites/127338/video/CHekSBKsTpCjwn6Cowi8_15._Step_3_-_Coming_up_with…" at bounding box center [375, 254] width 73 height 47
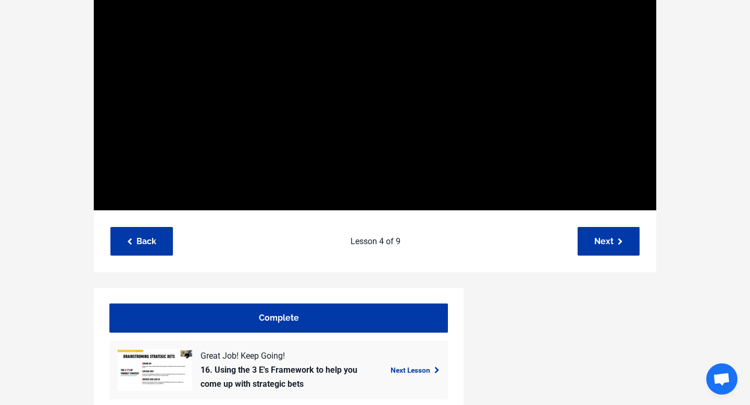
scroll to position [233, 0]
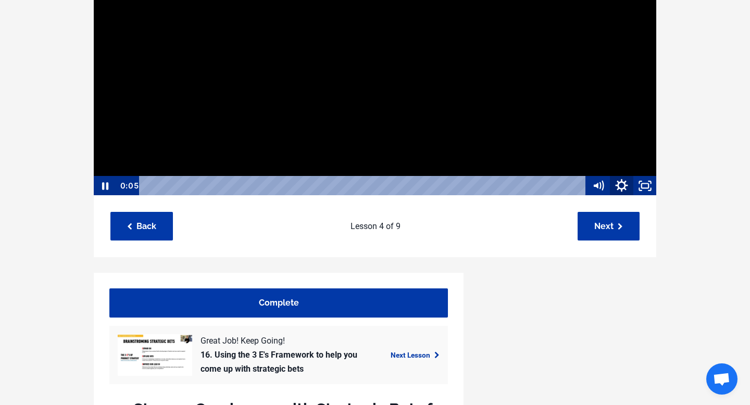
click at [615, 182] on icon "Show settings menu" at bounding box center [621, 186] width 28 height 24
click at [623, 142] on span "1x" at bounding box center [630, 146] width 41 height 20
click at [618, 92] on label "1.25x" at bounding box center [610, 87] width 94 height 20
click at [564, 77] on input "1.25x" at bounding box center [563, 77] width 1 height 1
radio input "true"
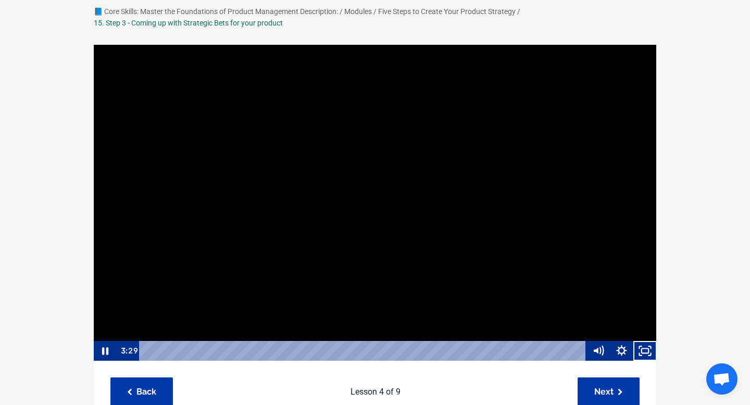
scroll to position [68, 0]
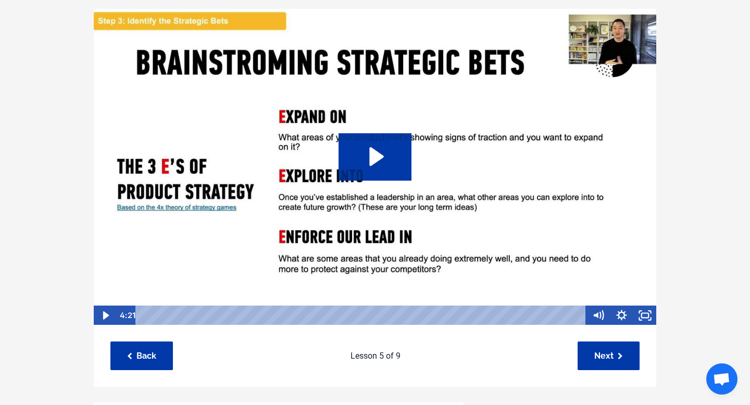
scroll to position [104, 0]
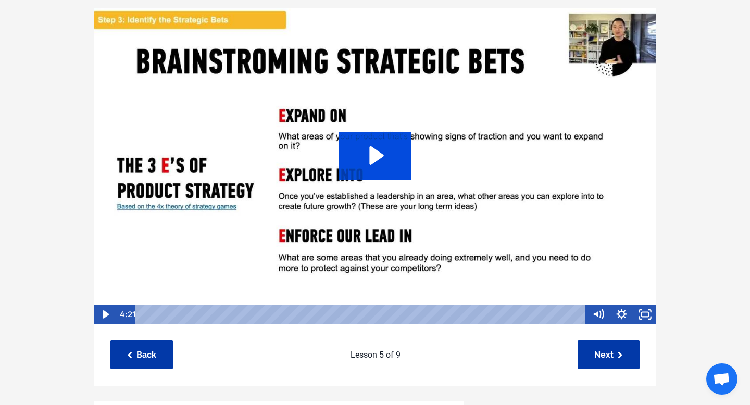
click at [362, 143] on icon "Play Video: sites/127338/video/73R80fK5RA63v8iPhUAt_15._3E_s_of_product_strateg…" at bounding box center [375, 155] width 73 height 47
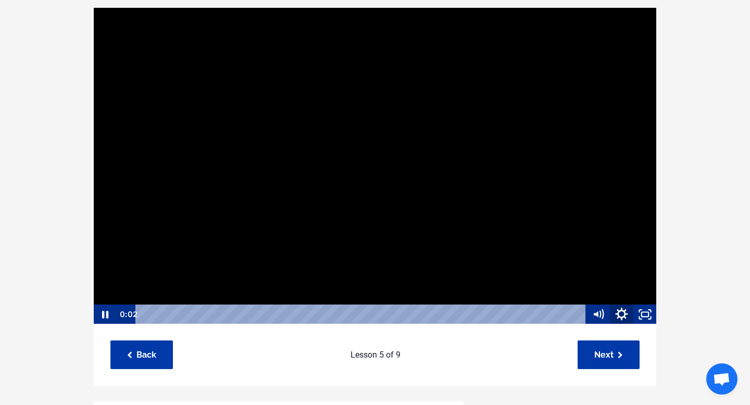
click at [622, 315] on icon "Show settings menu" at bounding box center [621, 315] width 28 height 24
click at [626, 276] on span "1x" at bounding box center [630, 275] width 41 height 20
click at [598, 218] on label "1.25x" at bounding box center [610, 215] width 94 height 20
click at [564, 206] on input "1.25x" at bounding box center [563, 205] width 1 height 1
radio input "true"
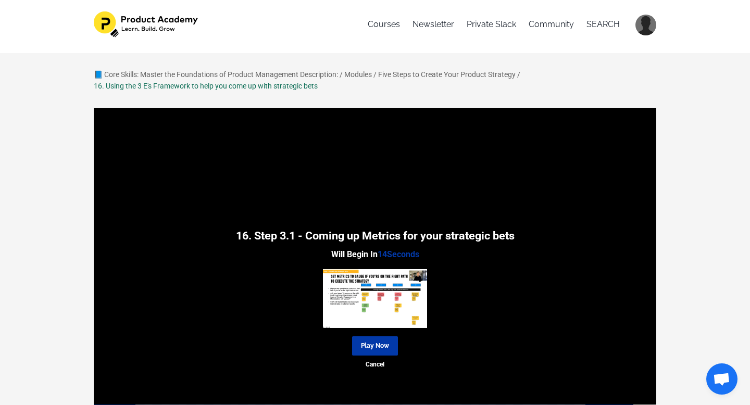
scroll to position [3, 0]
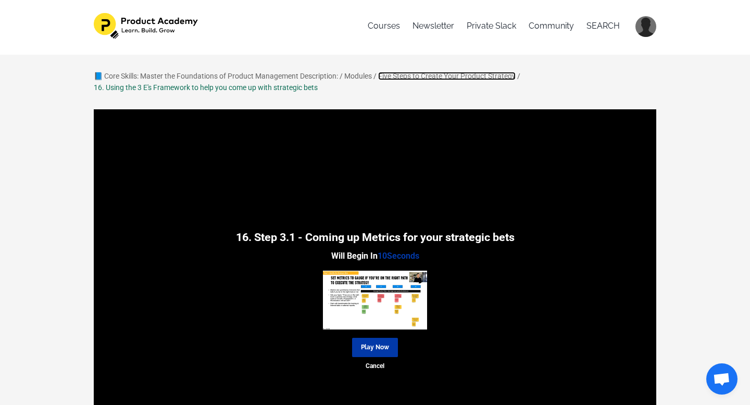
click at [393, 75] on link "Five Steps to Create Your Product Strategy" at bounding box center [447, 76] width 138 height 8
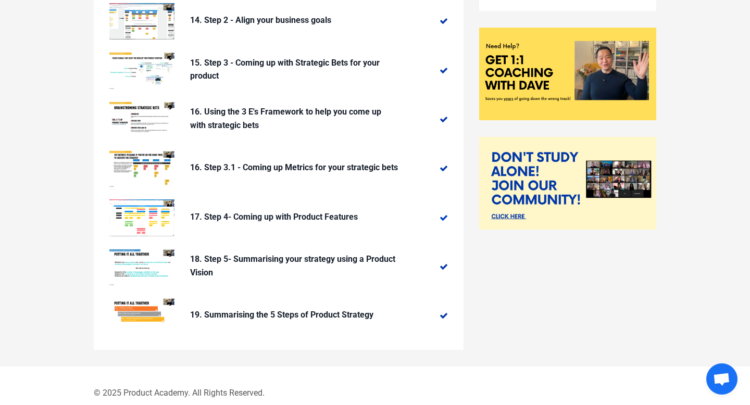
scroll to position [244, 0]
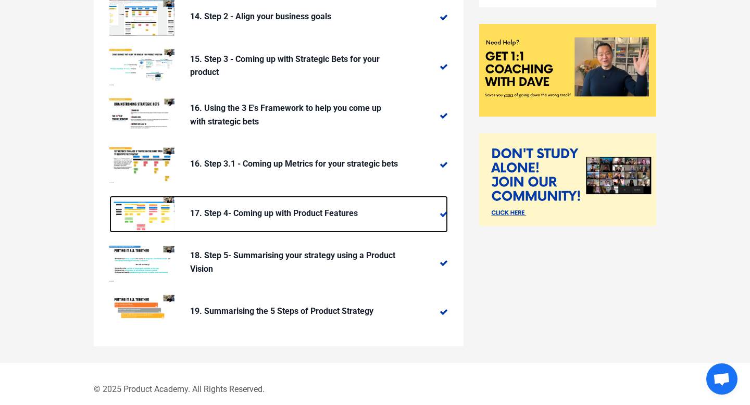
click at [325, 211] on p "17. Step 4- Coming up with Product Features" at bounding box center [294, 214] width 208 height 14
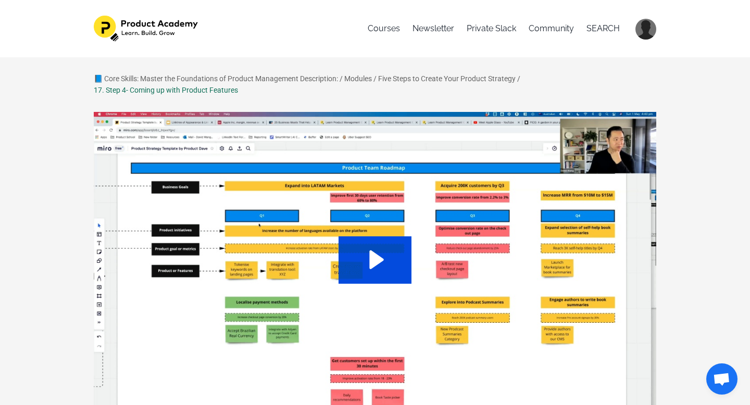
click at [351, 250] on icon "Play Video: sites/127338/video/CikNQtYUSCFfFNw7ZCXm_17._Step_4-_Coming_up_with_…" at bounding box center [375, 259] width 73 height 47
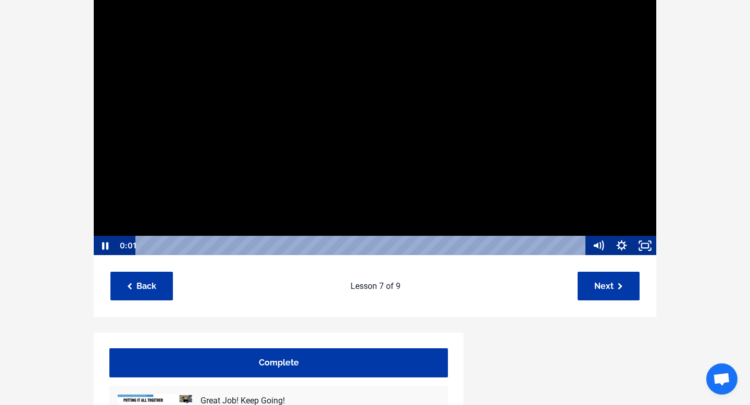
scroll to position [173, 0]
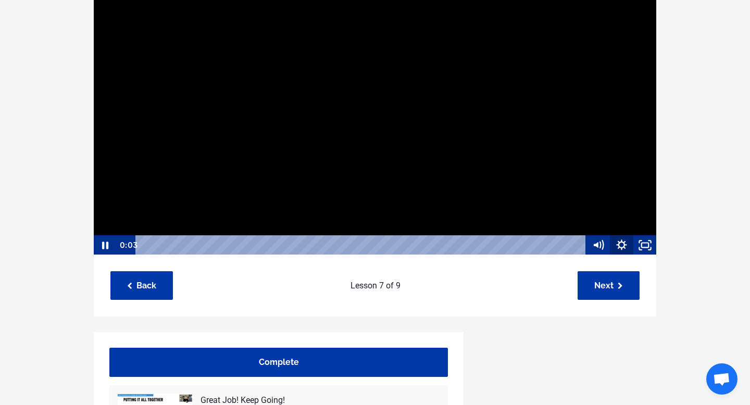
click at [622, 248] on icon "Show settings menu" at bounding box center [621, 245] width 10 height 10
click at [621, 202] on span "1x" at bounding box center [630, 206] width 41 height 20
click at [606, 148] on label "1.25x" at bounding box center [610, 146] width 94 height 20
click at [564, 136] on input "1.25x" at bounding box center [563, 136] width 1 height 1
radio input "true"
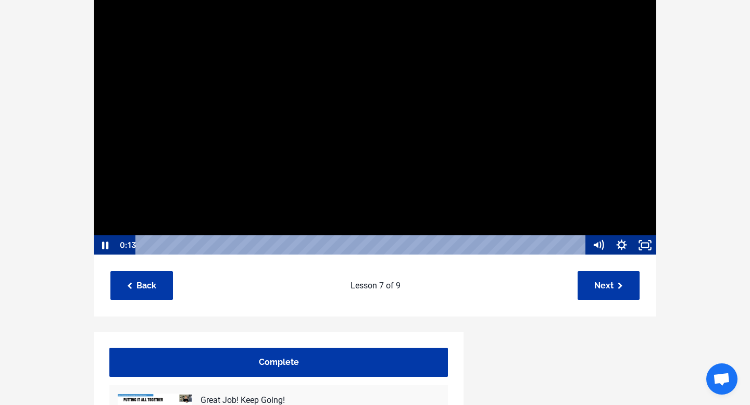
scroll to position [1, 0]
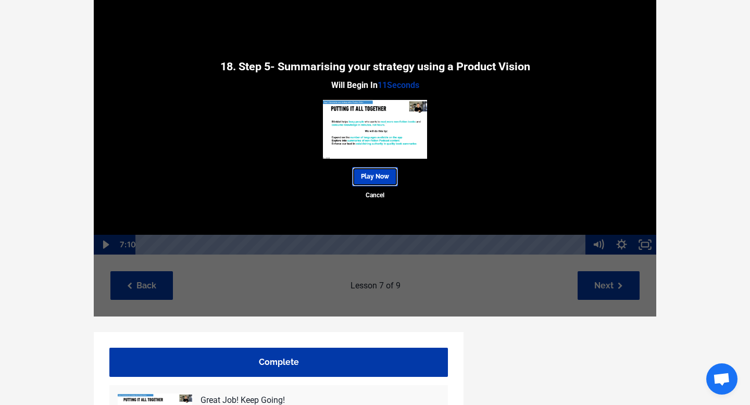
click at [360, 175] on link "Play Now" at bounding box center [375, 176] width 46 height 19
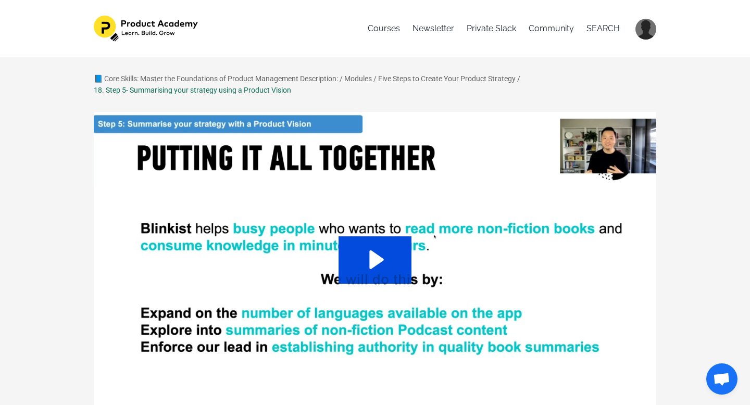
click at [365, 247] on icon "Play Video: sites/127338/video/L6gdAQAWQIS3owTUrnj7_18._Step_5-_Summarising_you…" at bounding box center [375, 259] width 73 height 47
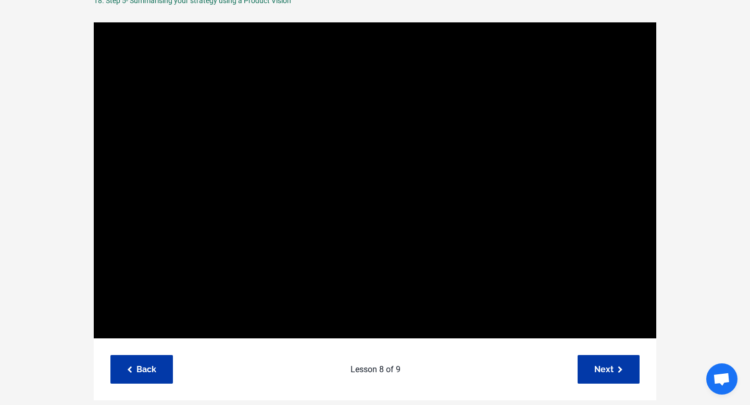
scroll to position [93, 0]
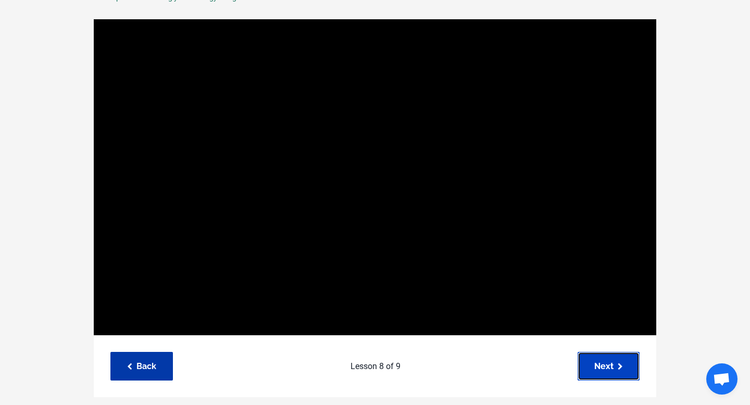
click at [602, 369] on link "Next" at bounding box center [609, 366] width 62 height 29
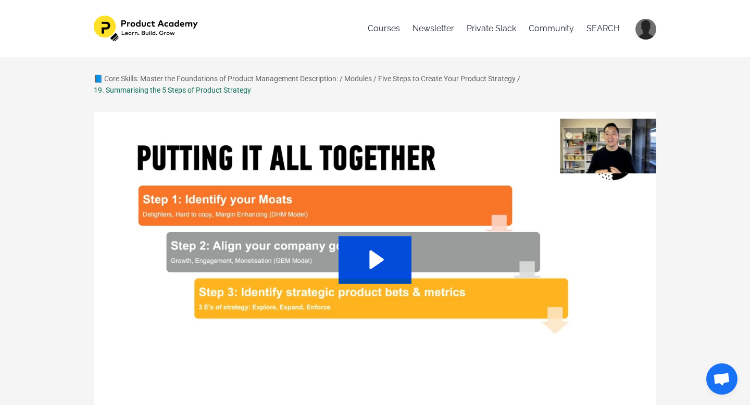
click at [380, 259] on icon "Play Video: sites/127338/video/uAq0J6DLTKM7XP08Yly8_19._Summarising_the_5_Steps…" at bounding box center [376, 260] width 15 height 19
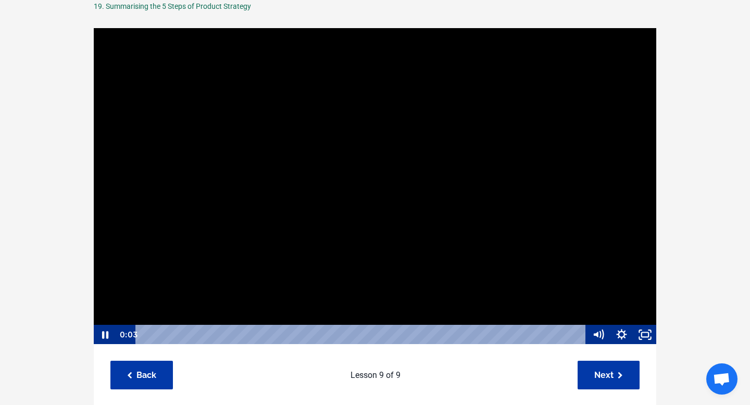
scroll to position [91, 0]
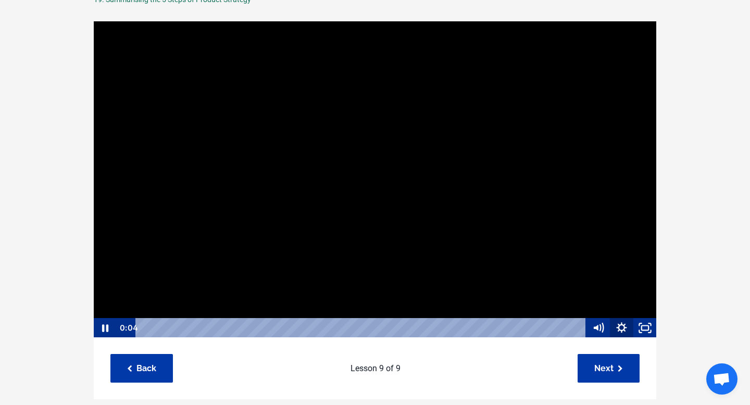
click at [619, 328] on icon "Show settings menu" at bounding box center [621, 328] width 23 height 20
click at [616, 291] on span "1x" at bounding box center [630, 289] width 41 height 20
click at [601, 232] on label "1.25x" at bounding box center [610, 229] width 94 height 20
click at [564, 219] on input "1.25x" at bounding box center [563, 219] width 1 height 1
radio input "true"
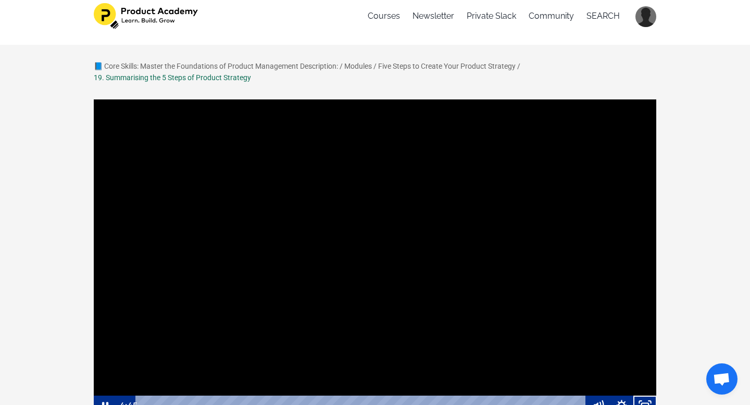
scroll to position [0, 0]
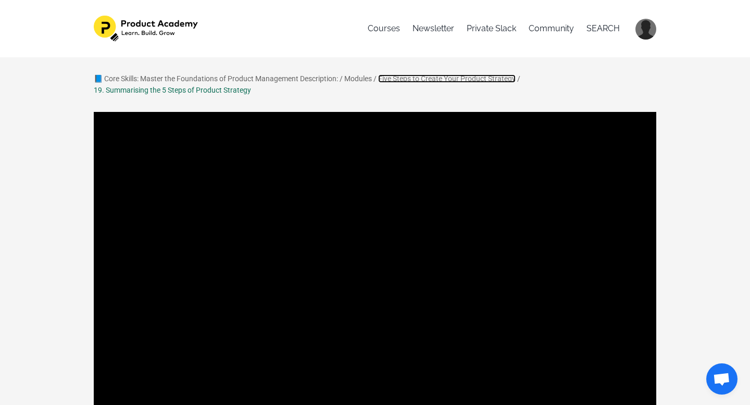
click at [393, 78] on link "Five Steps to Create Your Product Strategy" at bounding box center [447, 78] width 138 height 8
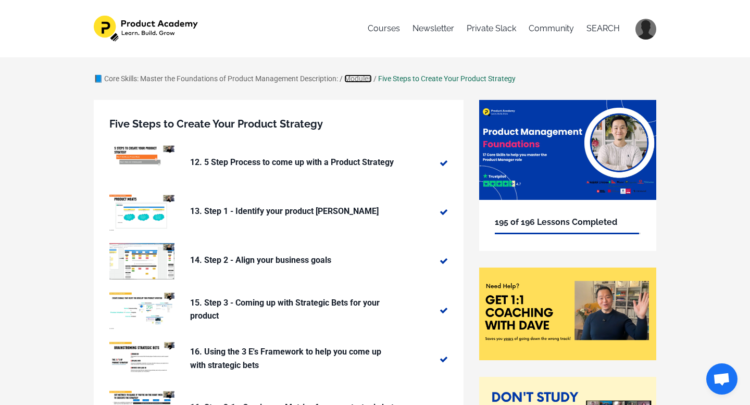
click at [364, 78] on link "Modules" at bounding box center [358, 78] width 28 height 8
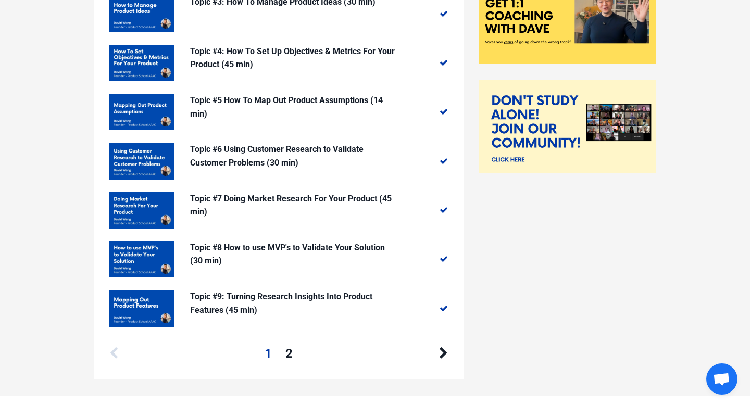
scroll to position [341, 0]
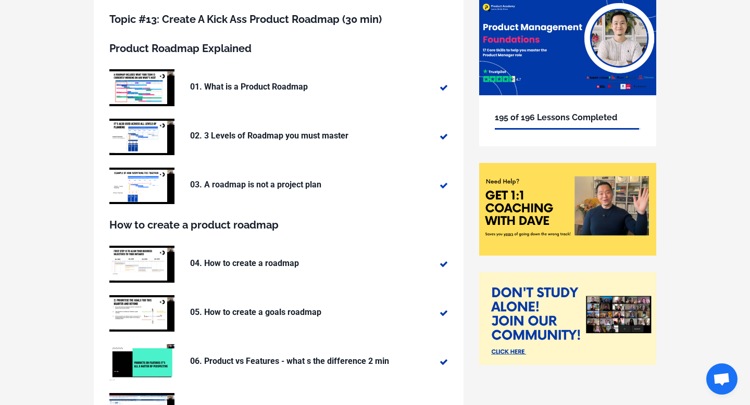
scroll to position [103, 0]
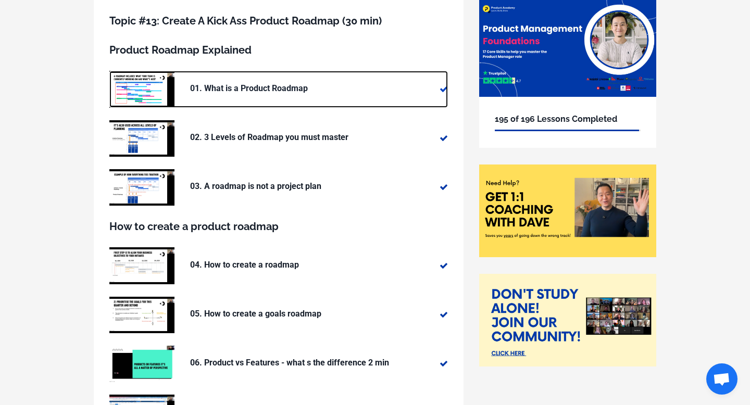
click at [323, 90] on p "01. What is a Product Roadmap" at bounding box center [294, 89] width 208 height 14
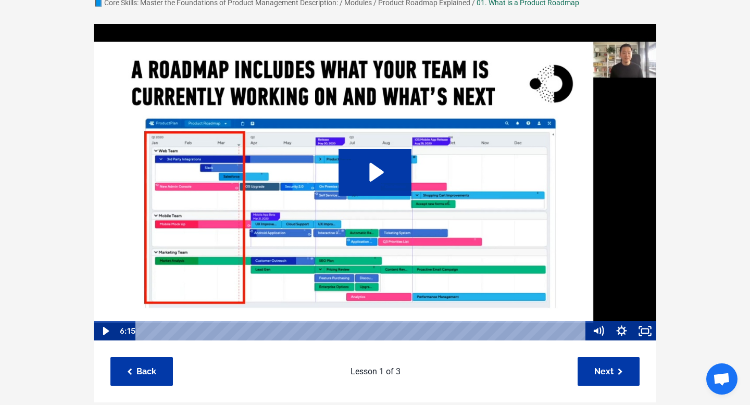
scroll to position [71, 0]
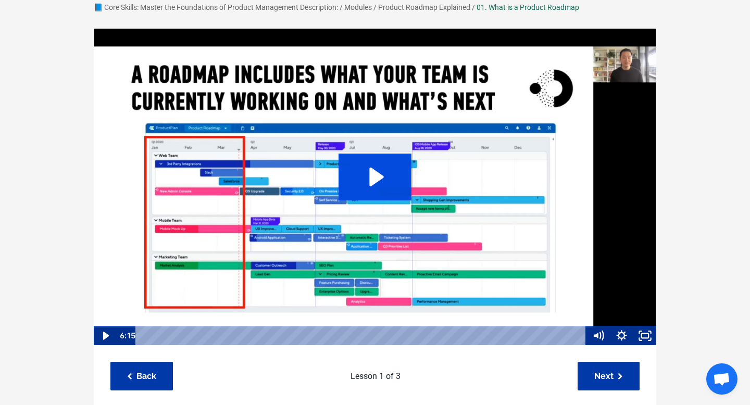
click at [376, 180] on icon "Play Video: sites/127338/video/WVUaBWuPSse6Pk2COYxa_01._What_is_a_Product_Roadm…" at bounding box center [376, 177] width 15 height 19
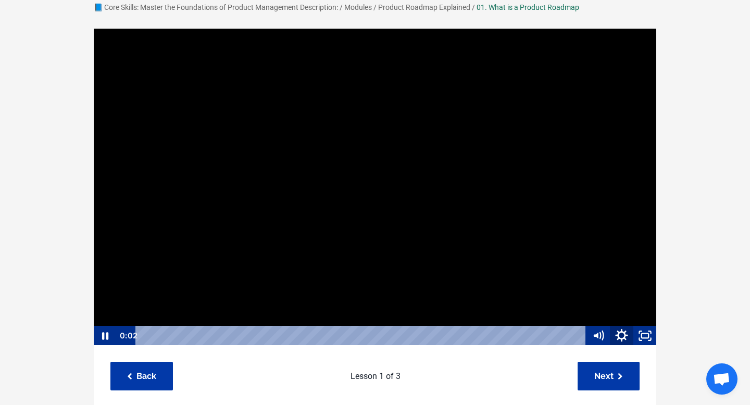
click at [617, 333] on icon "Show settings menu" at bounding box center [621, 336] width 28 height 24
click at [616, 300] on span "1x" at bounding box center [630, 296] width 41 height 20
click at [605, 238] on label "1.25x" at bounding box center [610, 236] width 94 height 20
click at [564, 227] on input "1.25x" at bounding box center [563, 226] width 1 height 1
radio input "true"
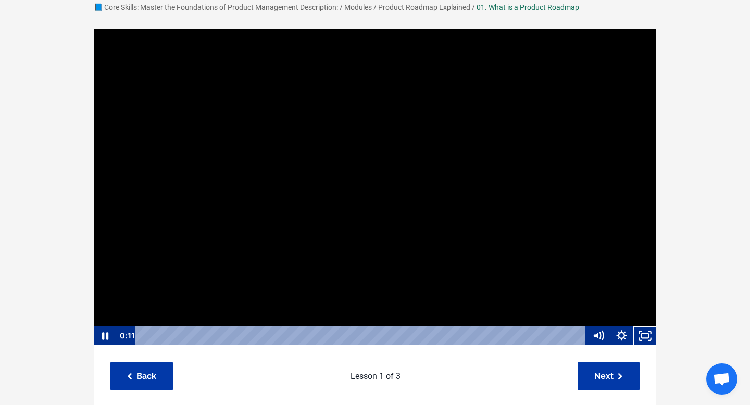
scroll to position [1, 0]
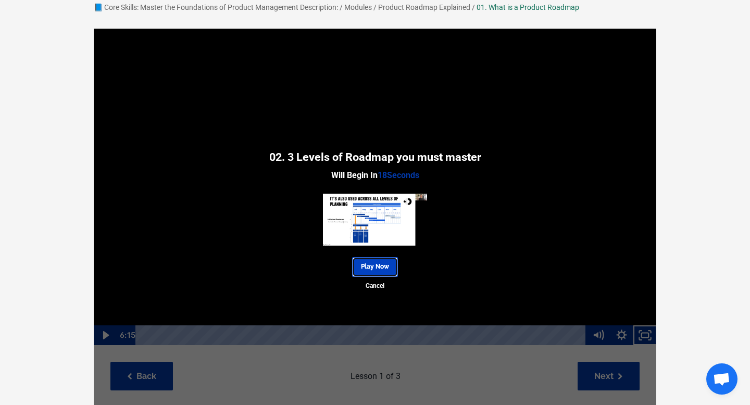
click at [385, 269] on link "Play Now" at bounding box center [375, 266] width 46 height 19
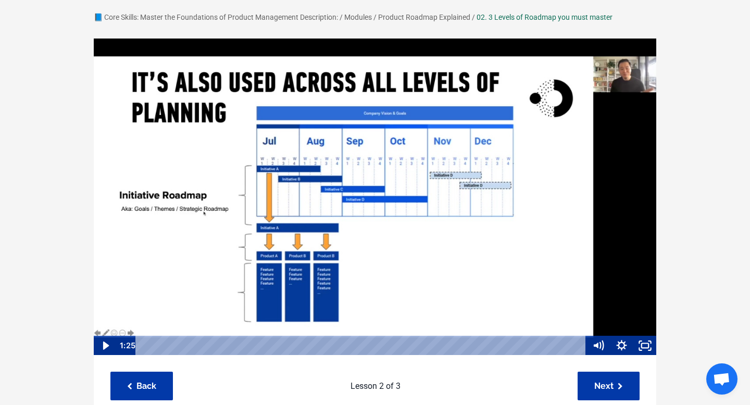
scroll to position [67, 0]
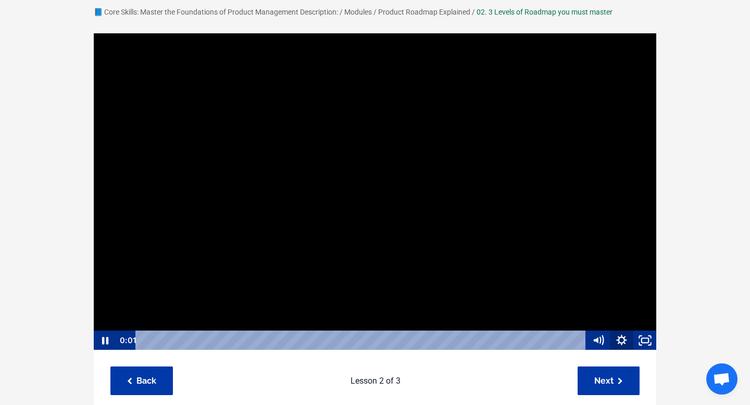
click at [617, 338] on icon "Show settings menu" at bounding box center [621, 341] width 23 height 20
click at [609, 304] on span "Speed" at bounding box center [589, 301] width 41 height 20
click at [606, 240] on label "1.25x" at bounding box center [610, 241] width 94 height 20
click at [564, 231] on input "1.25x" at bounding box center [563, 231] width 1 height 1
radio input "true"
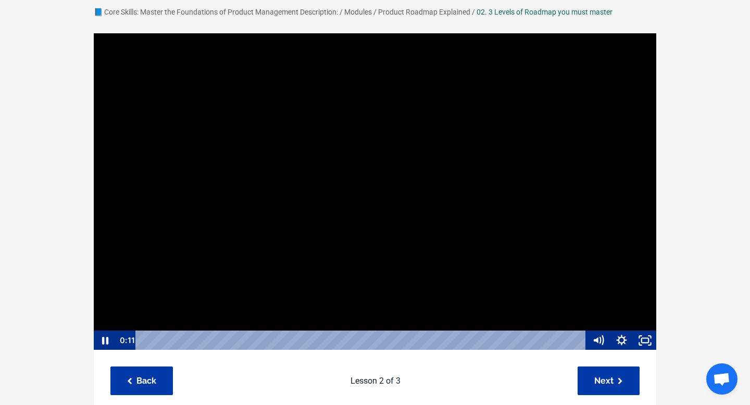
scroll to position [1, 0]
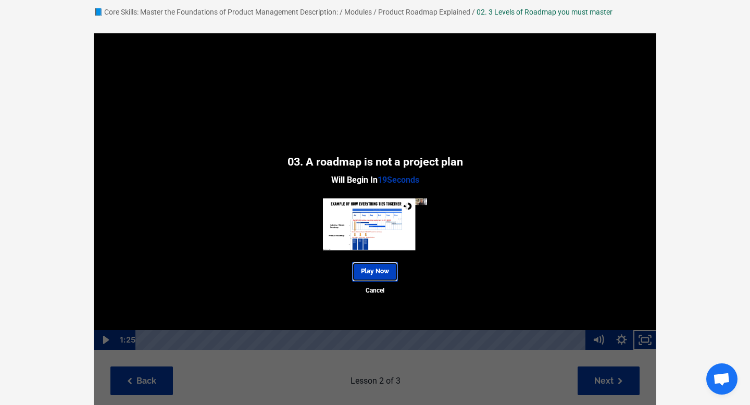
click at [373, 271] on link "Play Now" at bounding box center [375, 271] width 46 height 19
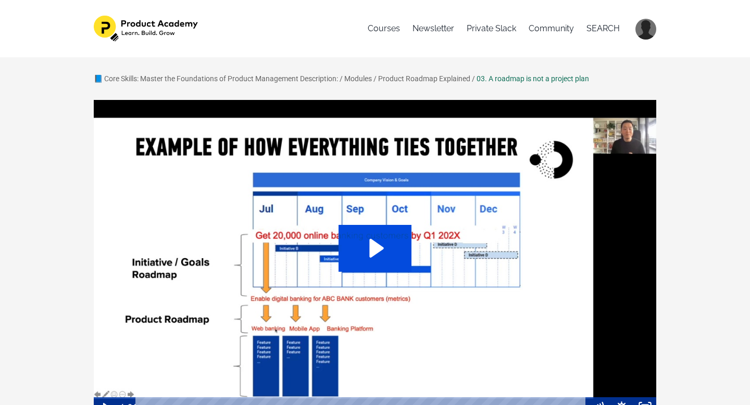
click at [378, 262] on icon "Play Video: sites/127338/video/gT08H8PToqpwQkY4cKX4_03._A_roadmap_is_not_a_proj…" at bounding box center [375, 248] width 73 height 47
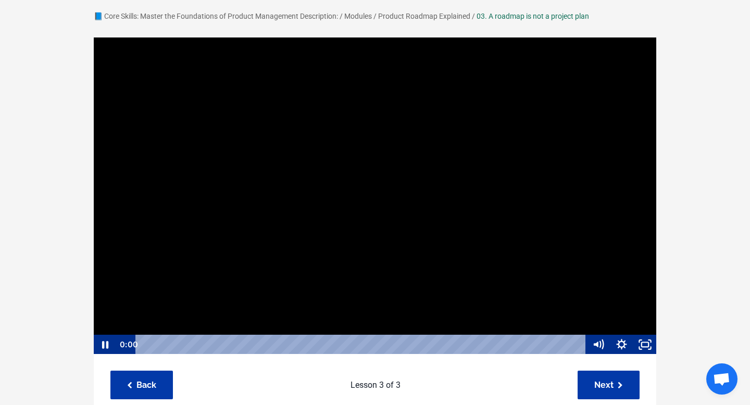
scroll to position [68, 0]
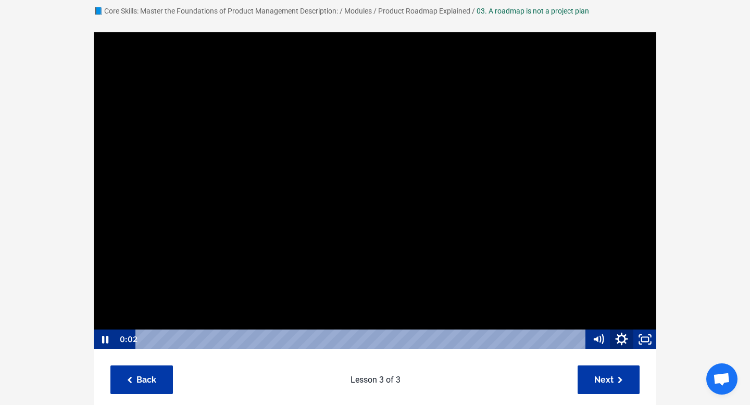
click at [620, 344] on icon "Show settings menu" at bounding box center [621, 340] width 28 height 24
click at [613, 303] on span "1x" at bounding box center [630, 300] width 41 height 20
click at [601, 240] on label "1.25x" at bounding box center [610, 240] width 94 height 20
click at [564, 230] on input "1.25x" at bounding box center [563, 230] width 1 height 1
radio input "true"
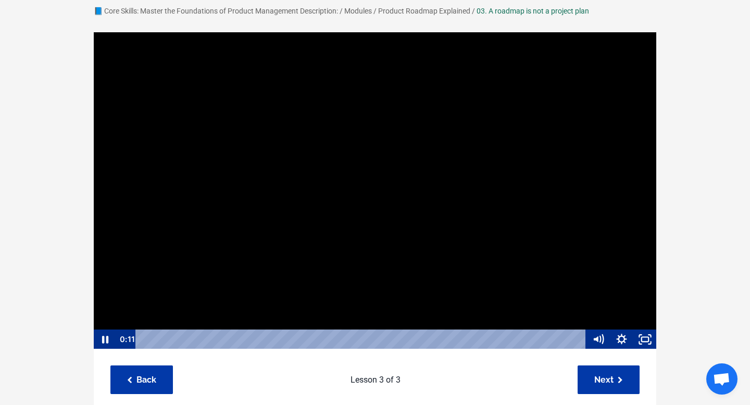
scroll to position [1, 0]
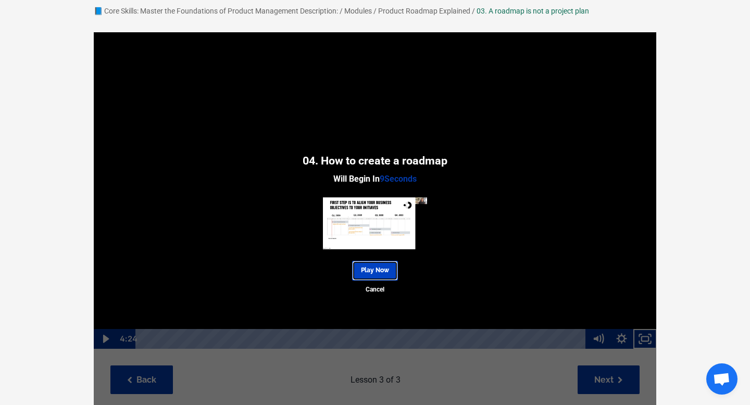
click at [379, 267] on link "Play Now" at bounding box center [375, 270] width 46 height 19
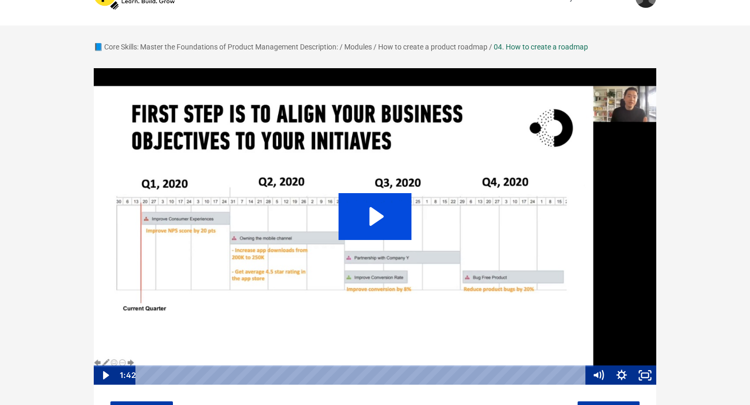
scroll to position [39, 0]
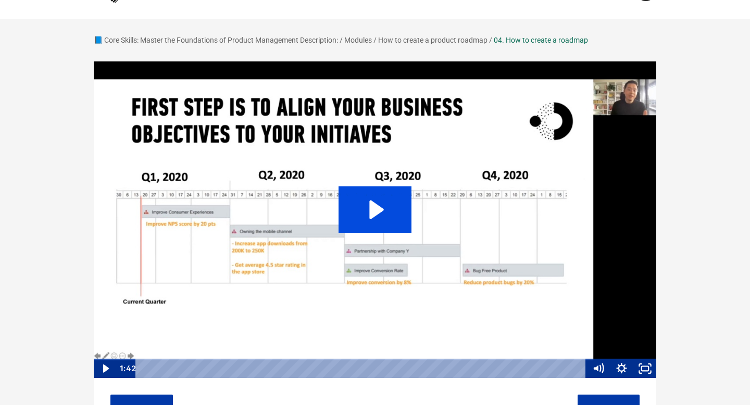
click at [385, 194] on icon "Play Video: sites/127338/video/EagGsIc8TE2ZvEQZnHzc_04._How_to_create_a_roadmap…" at bounding box center [375, 209] width 73 height 47
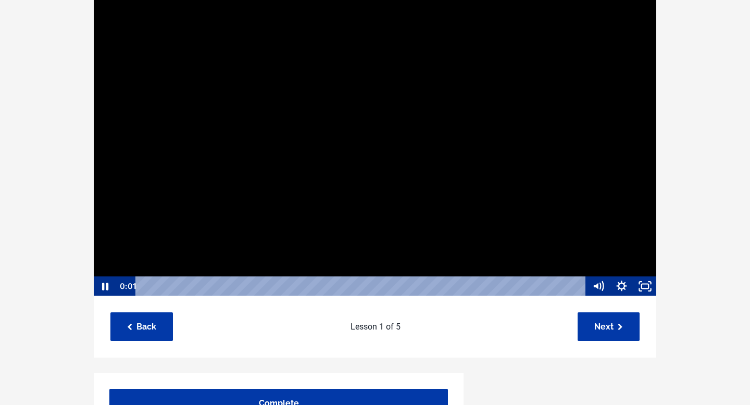
scroll to position [141, 0]
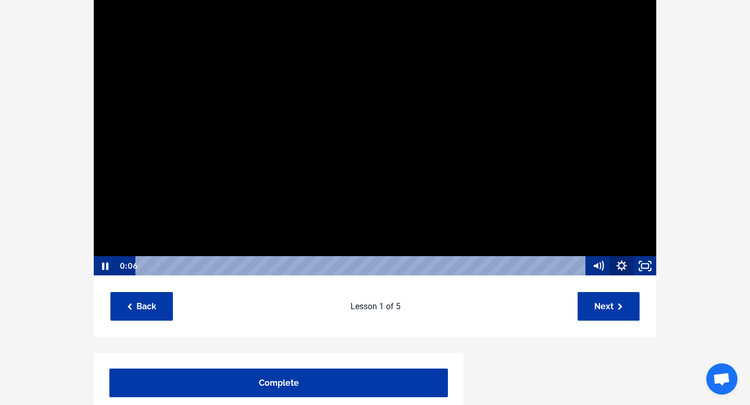
click at [618, 259] on icon "Show settings menu" at bounding box center [621, 266] width 23 height 20
click at [612, 225] on span "1x" at bounding box center [630, 226] width 41 height 20
click at [608, 170] on label "1.25x" at bounding box center [610, 166] width 94 height 20
click at [564, 157] on input "1.25x" at bounding box center [563, 156] width 1 height 1
radio input "true"
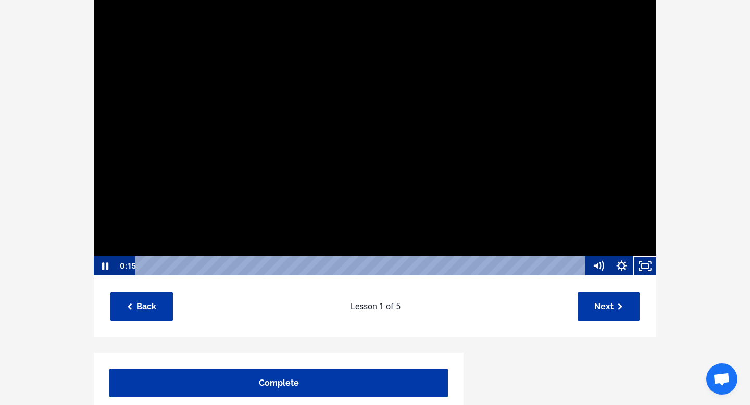
scroll to position [1, 0]
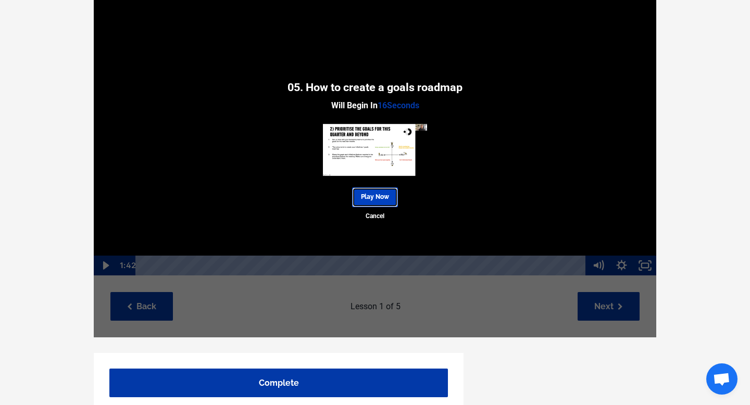
click at [388, 194] on link "Play Now" at bounding box center [375, 197] width 46 height 19
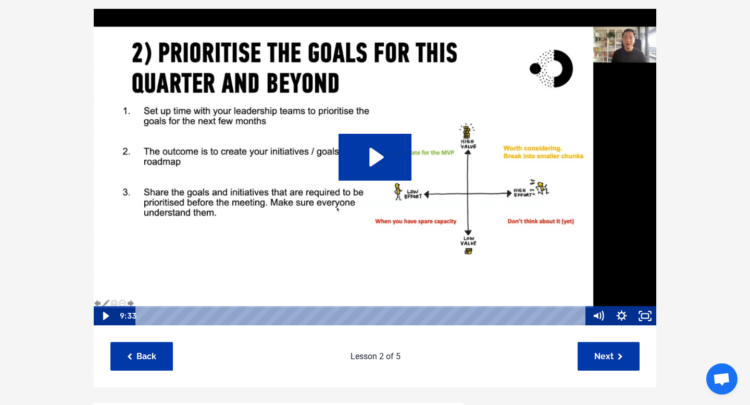
scroll to position [92, 0]
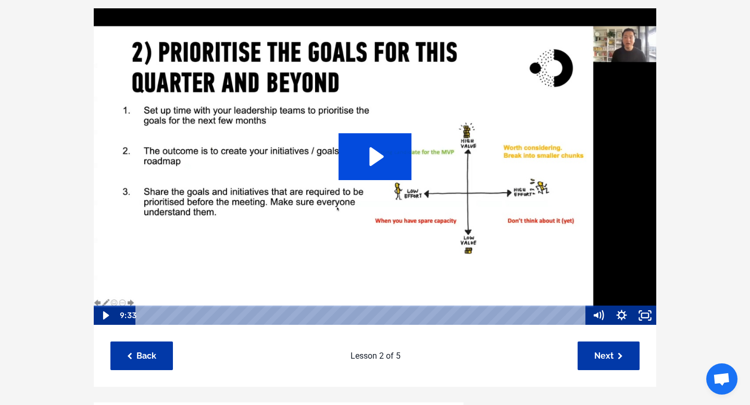
click at [401, 167] on icon "Play Video: sites/127338/video/BHgsCAHhRlaSrbxdWggE_05._How_to_create_a_goals_r…" at bounding box center [375, 156] width 73 height 47
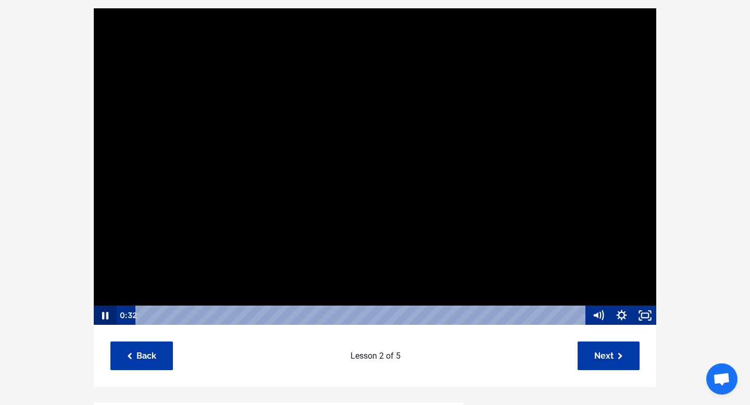
click at [106, 316] on icon "Pause" at bounding box center [105, 316] width 6 height 8
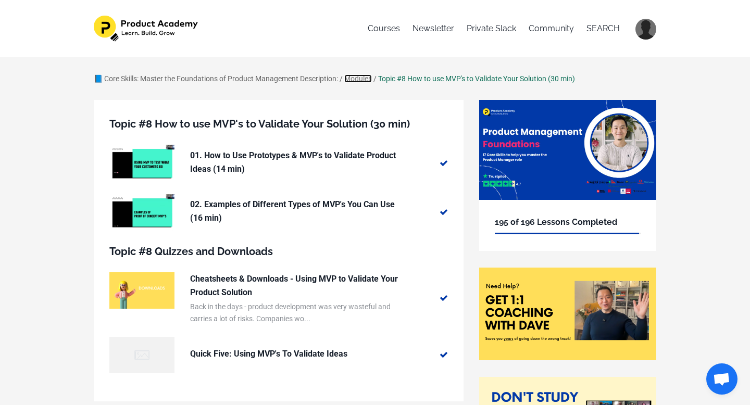
click at [369, 79] on link "Modules" at bounding box center [358, 78] width 28 height 8
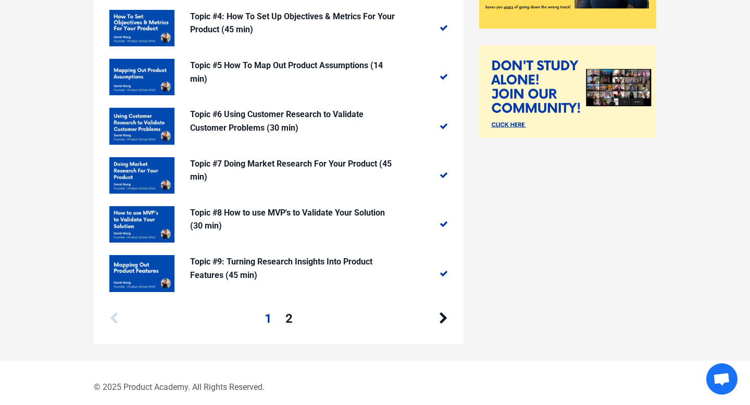
scroll to position [341, 0]
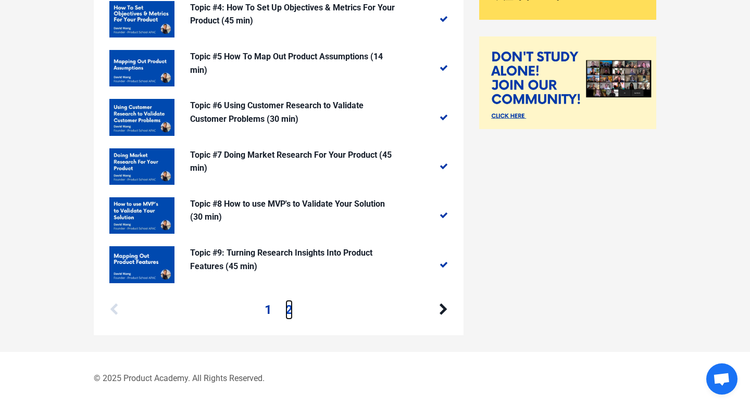
click at [289, 307] on link "2" at bounding box center [288, 310] width 7 height 20
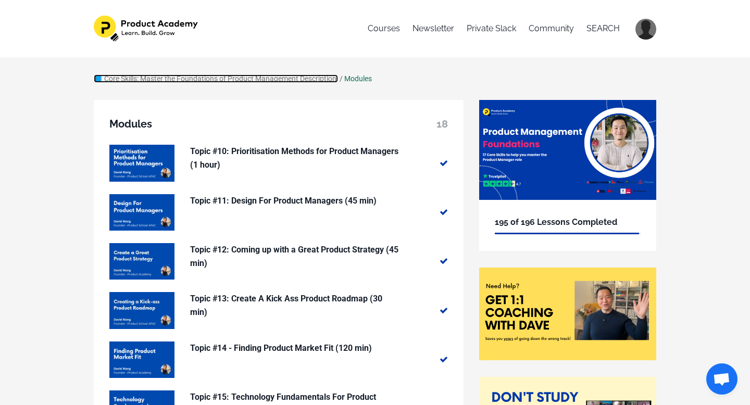
click at [308, 76] on link "📘 Core Skills: Master the Foundations of Product Management Description:" at bounding box center [216, 78] width 244 height 8
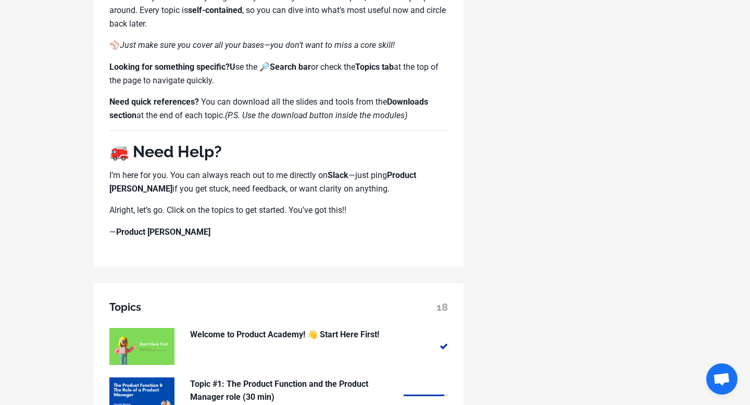
scroll to position [567, 0]
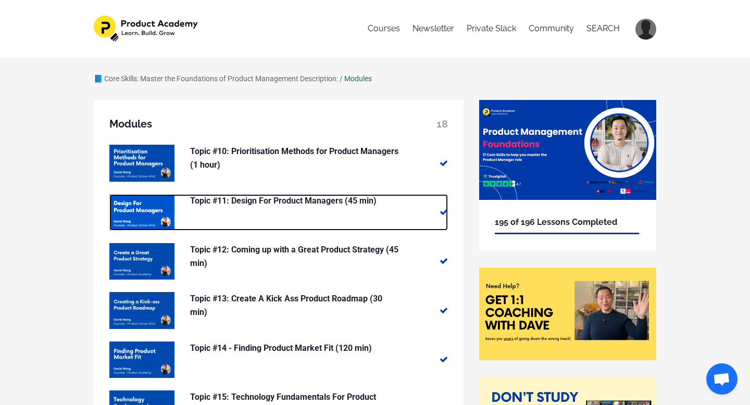
click at [261, 201] on p "Topic #11: Design For Product Managers (45 min)" at bounding box center [294, 201] width 208 height 14
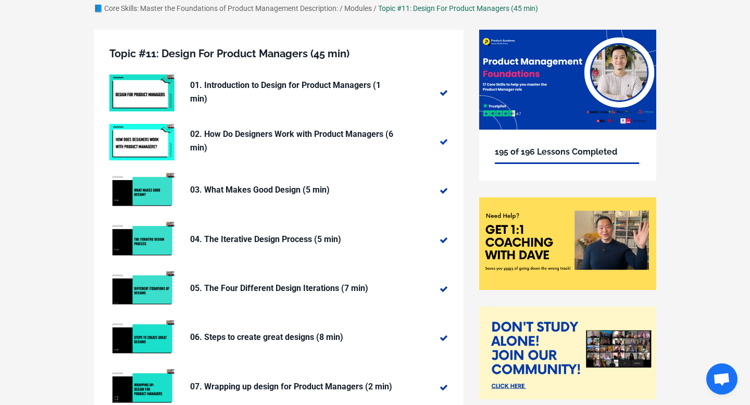
scroll to position [72, 0]
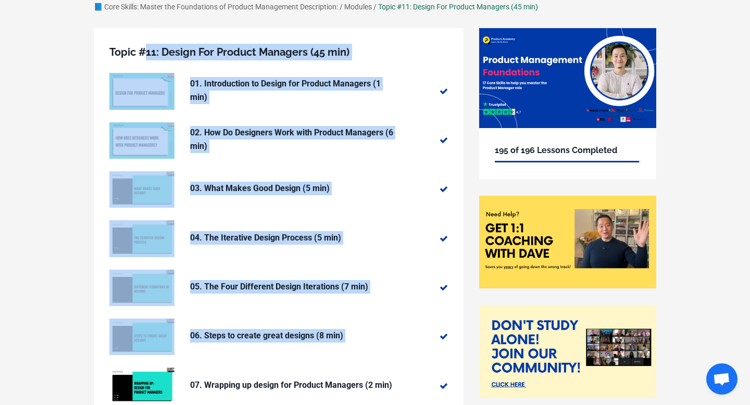
drag, startPoint x: 106, startPoint y: 48, endPoint x: 369, endPoint y: 356, distance: 405.3
click at [369, 356] on div "Topic #11: Design For Product Managers (45 min) 01. Introduction to Design for …" at bounding box center [279, 326] width 370 height 596
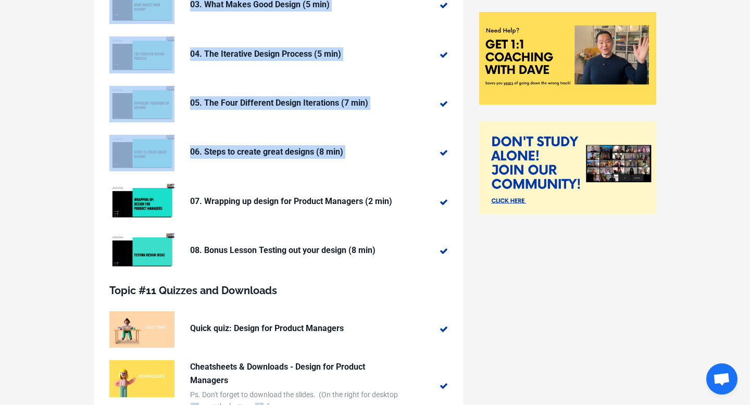
scroll to position [262, 0]
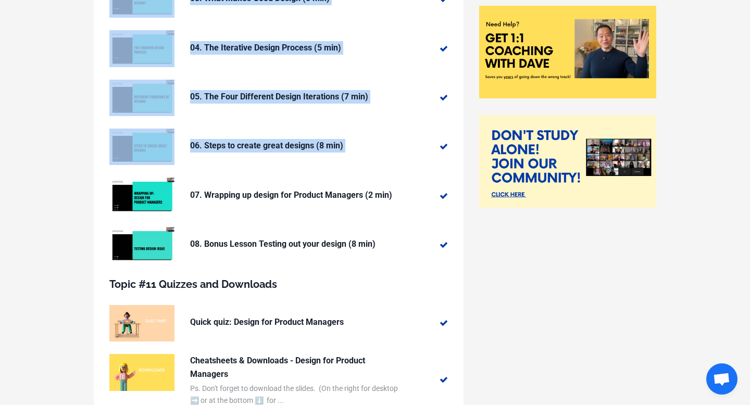
copy div "Topic #11: Design For Product Managers (45 min) 01. Introduction to Design for …"
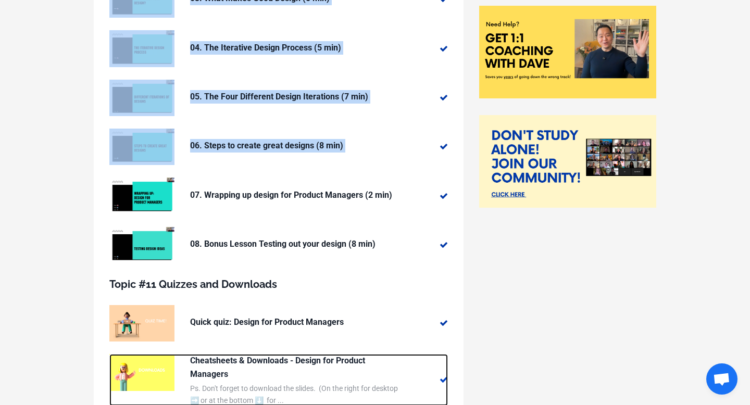
click at [327, 358] on p "Cheatsheets & Downloads - Design for Product Managers" at bounding box center [294, 367] width 208 height 27
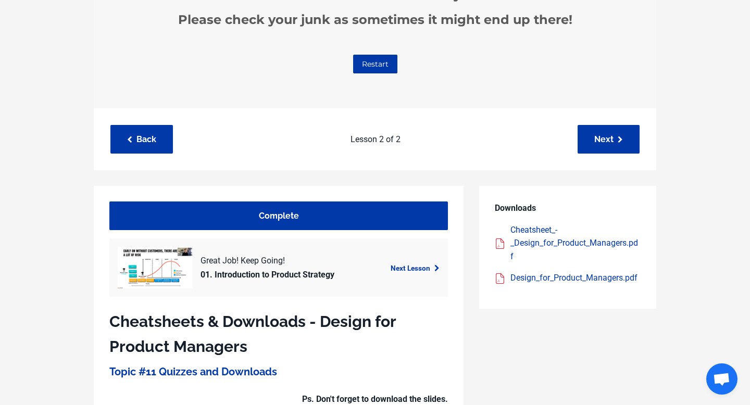
scroll to position [323, 0]
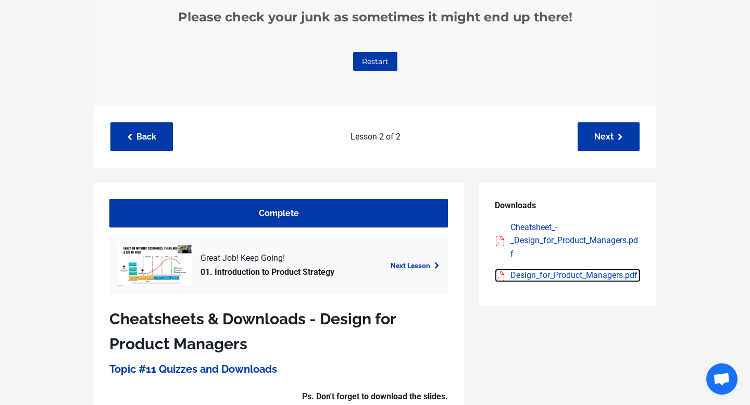
click at [530, 275] on div "Design_for_Product_Managers.pdf" at bounding box center [575, 276] width 130 height 14
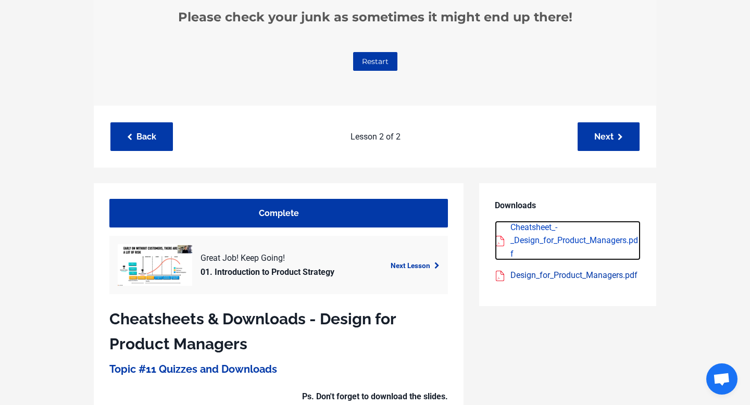
click at [567, 240] on div "Cheatsheet_-_Design_for_Product_Managers.pdf" at bounding box center [575, 241] width 130 height 40
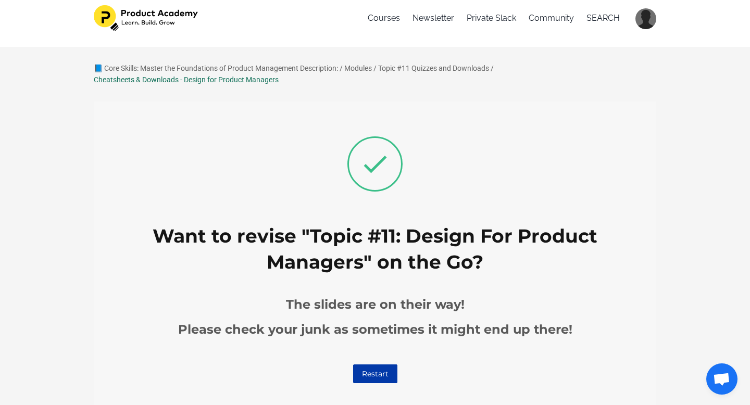
scroll to position [0, 0]
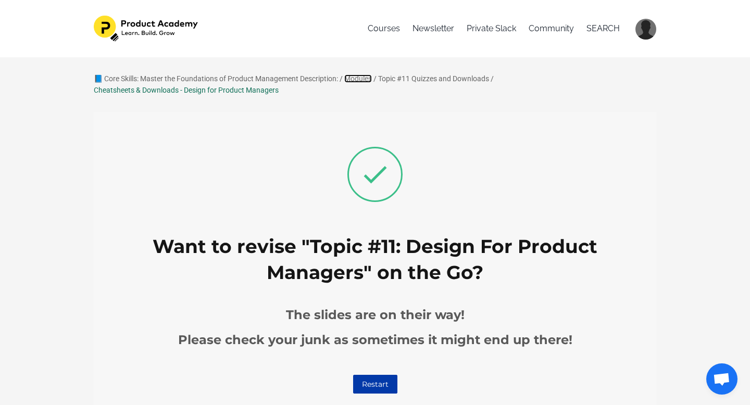
click at [357, 77] on link "Modules" at bounding box center [358, 78] width 28 height 8
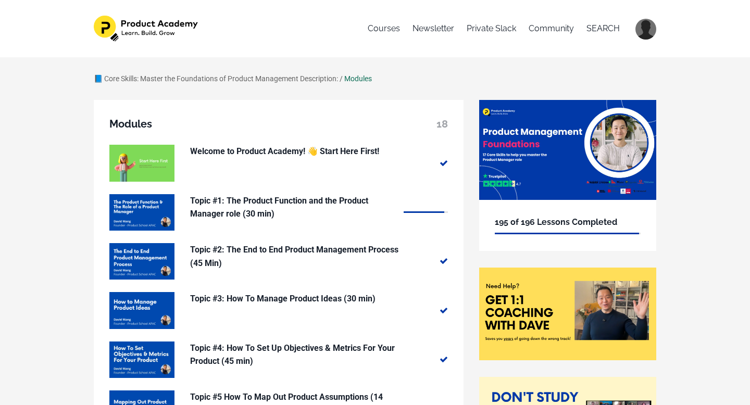
scroll to position [341, 0]
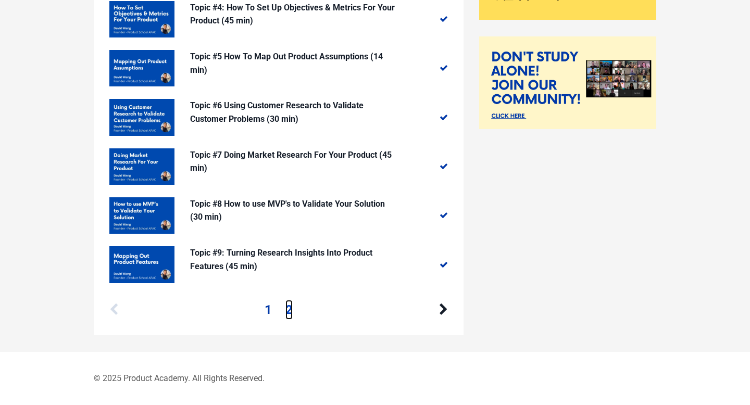
click at [289, 310] on link "2" at bounding box center [288, 310] width 7 height 20
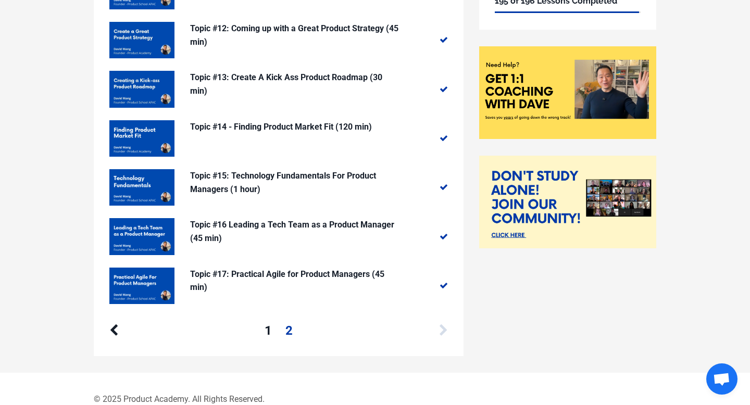
scroll to position [223, 0]
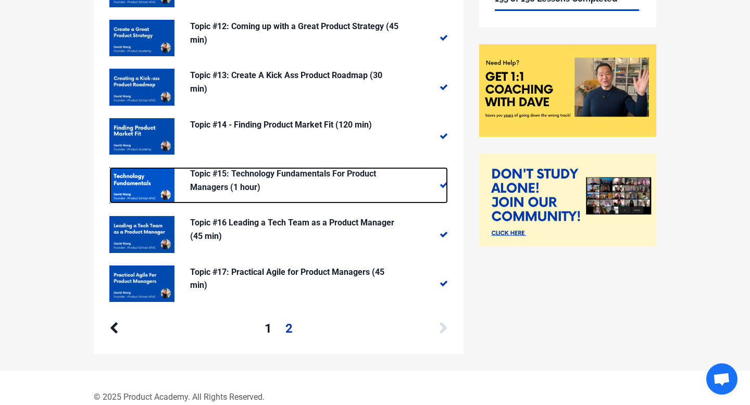
click at [310, 167] on p "Topic #15: Technology Fundamentals For Product Managers (1 hour)" at bounding box center [294, 180] width 208 height 27
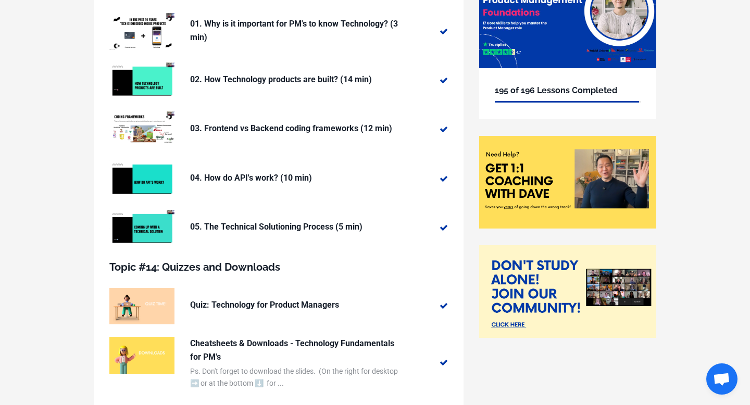
scroll to position [214, 0]
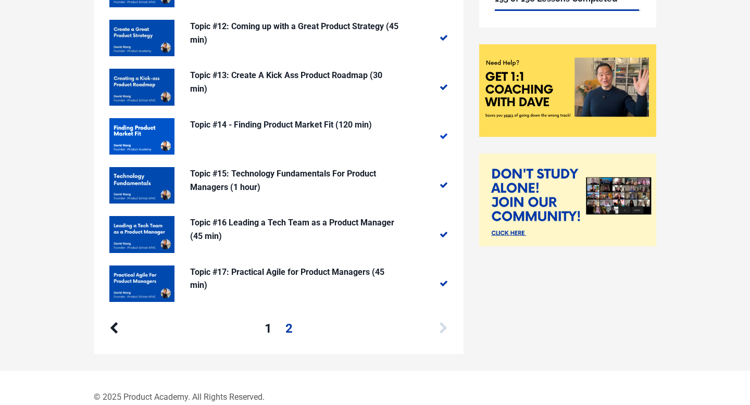
scroll to position [223, 0]
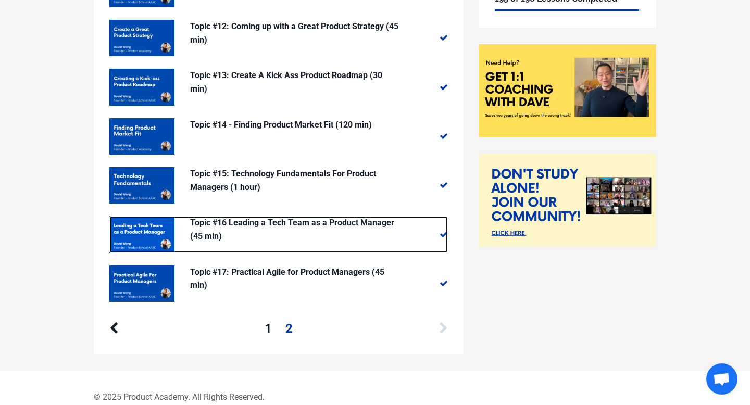
click at [251, 222] on p "Topic #16 Leading a Tech Team as a Product Manager (45 min)" at bounding box center [294, 229] width 208 height 27
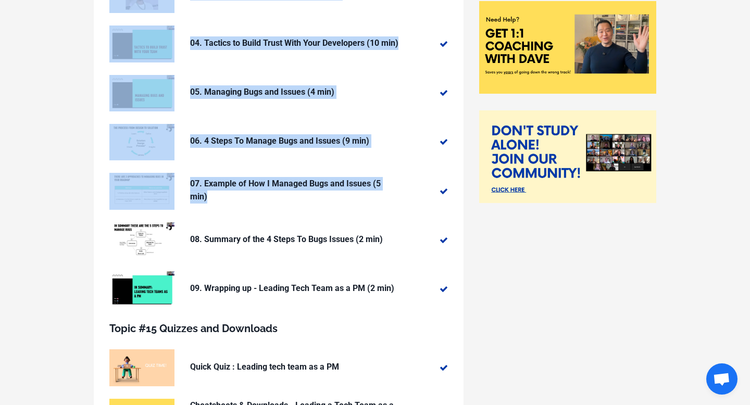
scroll to position [268, 0]
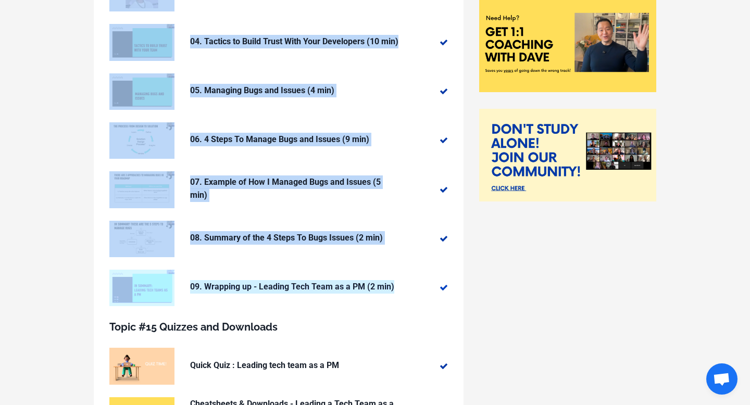
drag, startPoint x: 107, startPoint y: 94, endPoint x: 393, endPoint y: 286, distance: 344.6
click at [393, 286] on div "Topic #16 Leading a Tech Team as a Product Manager (45 min) 01. Leading a Tech …" at bounding box center [279, 154] width 370 height 645
copy div "Topic #16 Leading a Tech Team as a Product Manager (45 min) 01. Leading a Tech …"
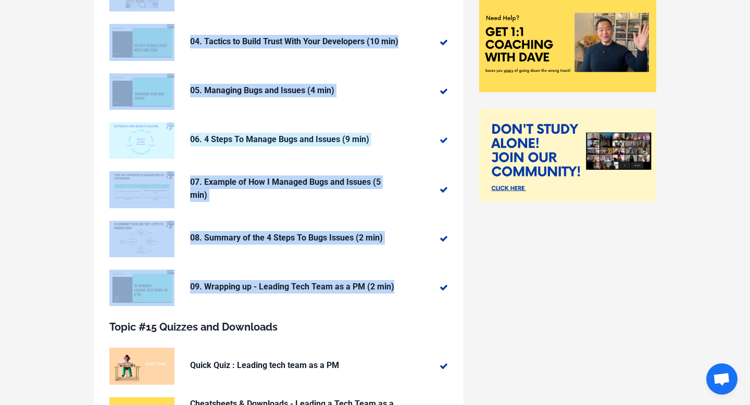
scroll to position [0, 0]
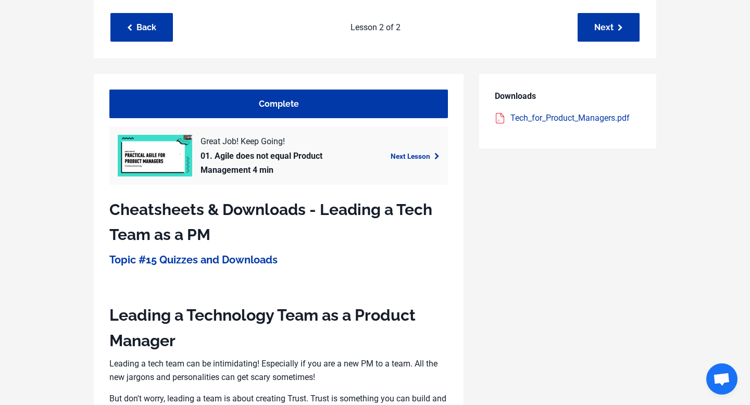
scroll to position [412, 0]
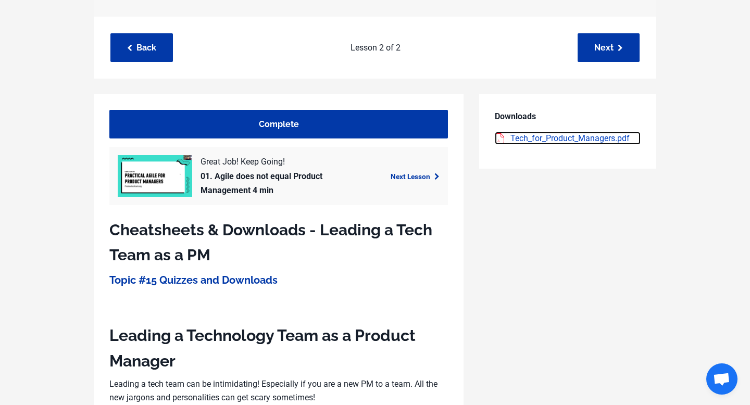
click at [524, 139] on div "Tech_for_Product_Managers.pdf" at bounding box center [575, 139] width 130 height 14
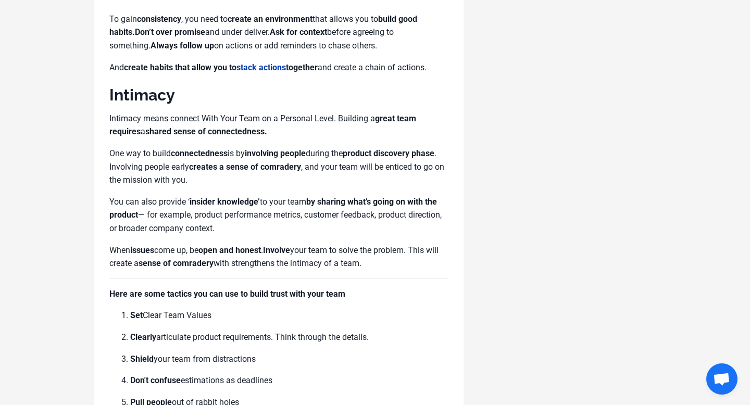
scroll to position [1511, 0]
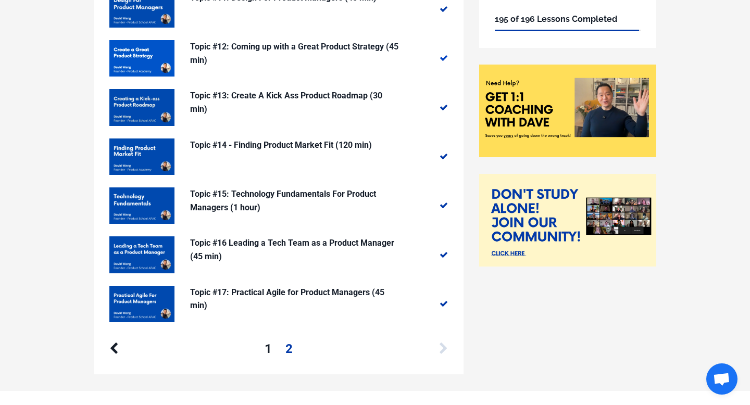
scroll to position [205, 0]
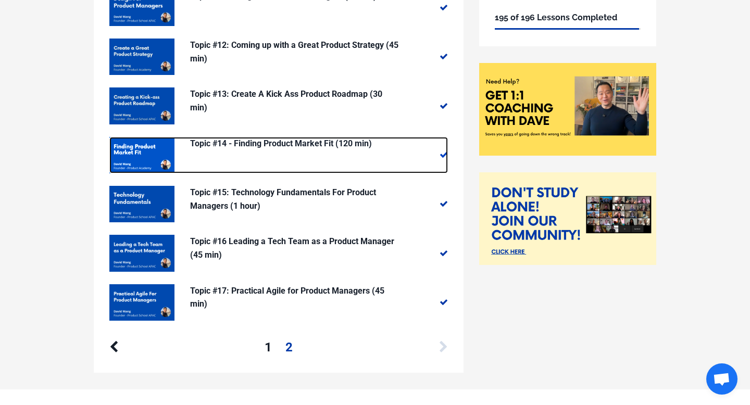
click at [272, 146] on p "Topic #14 - Finding Product Market Fit (120 min)" at bounding box center [294, 144] width 208 height 14
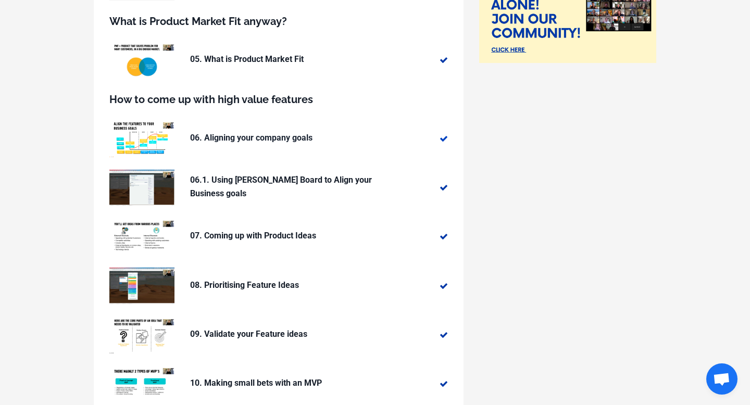
scroll to position [314, 0]
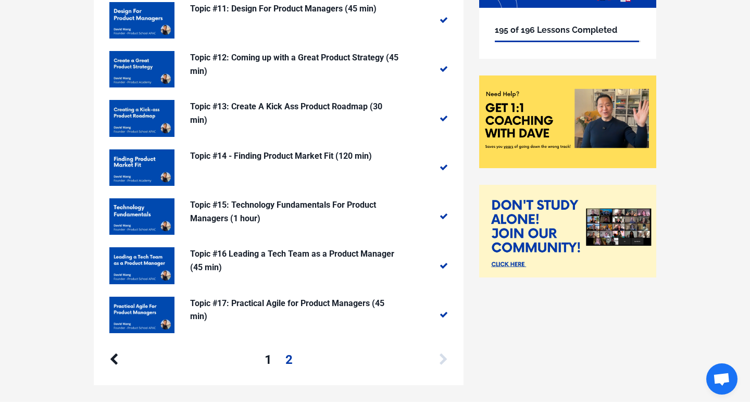
scroll to position [189, 0]
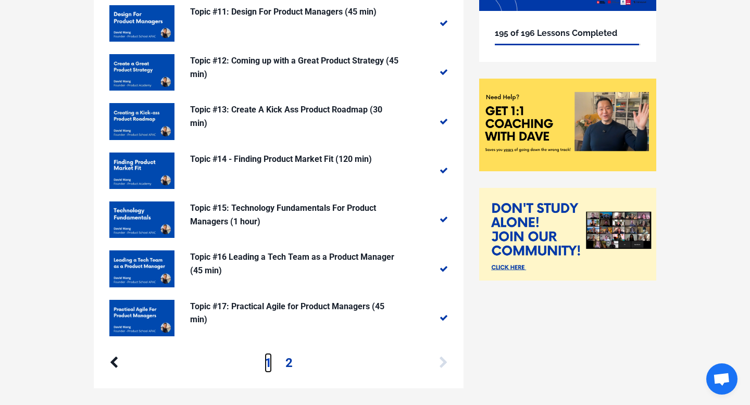
click at [270, 363] on link "1" at bounding box center [268, 363] width 7 height 20
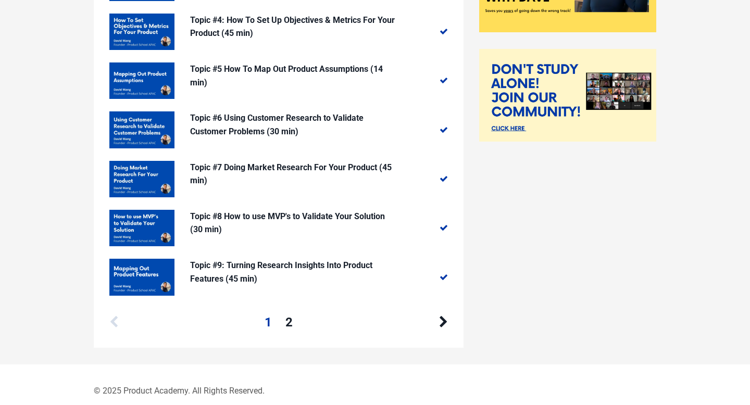
scroll to position [341, 0]
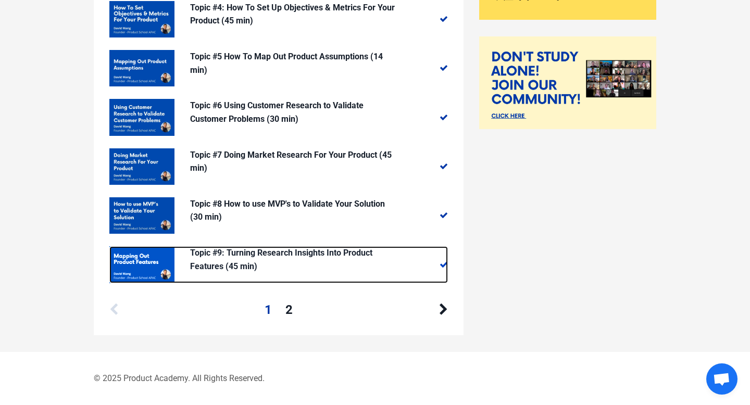
click at [275, 259] on p "Topic #9: Turning Research Insights Into Product Features (45 min)" at bounding box center [294, 259] width 208 height 27
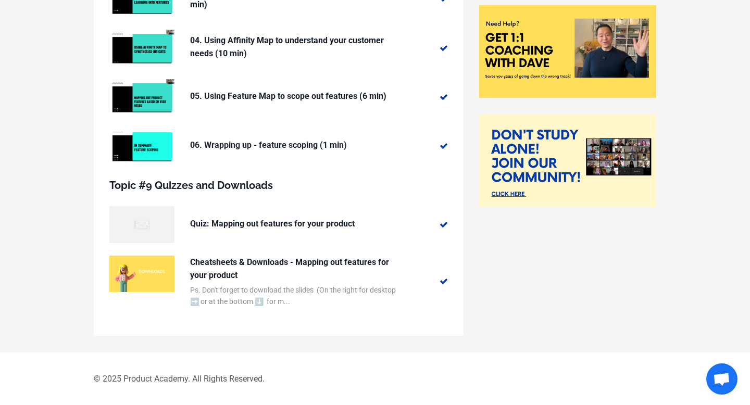
scroll to position [263, 0]
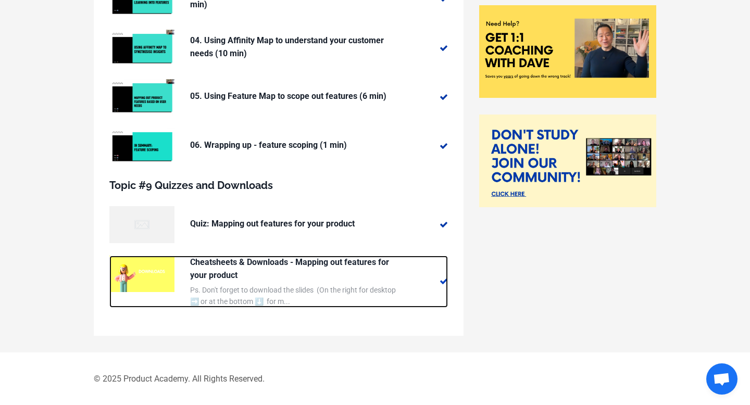
click at [341, 256] on p "Cheatsheets & Downloads - Mapping out features for your product" at bounding box center [294, 269] width 208 height 27
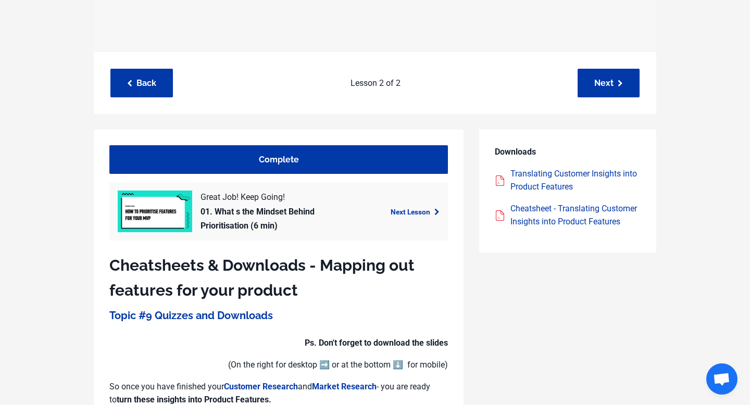
scroll to position [404, 0]
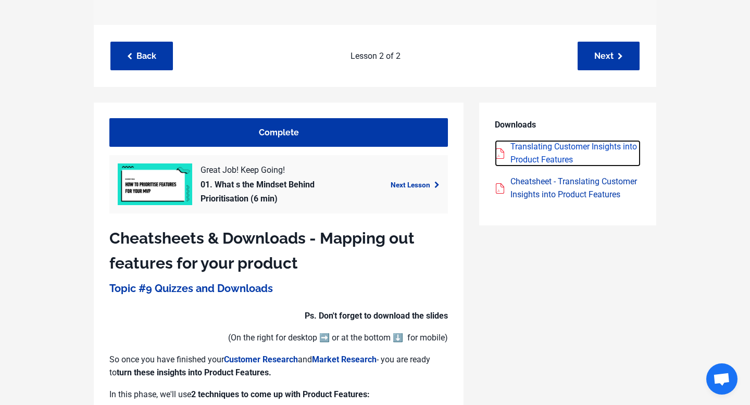
click at [550, 150] on div "Translating Customer Insights into Product Features" at bounding box center [575, 153] width 130 height 27
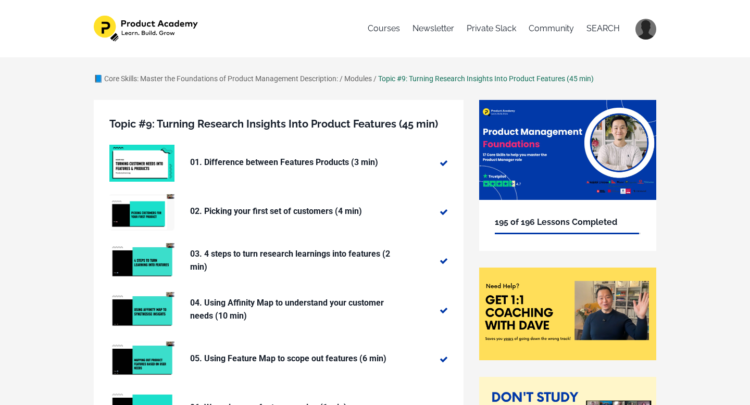
scroll to position [263, 0]
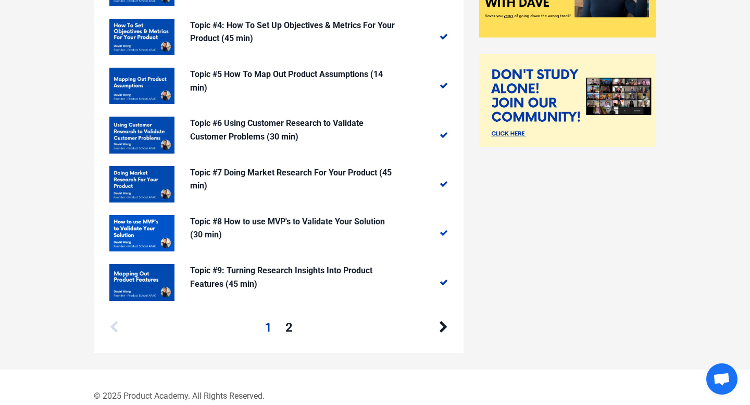
scroll to position [340, 0]
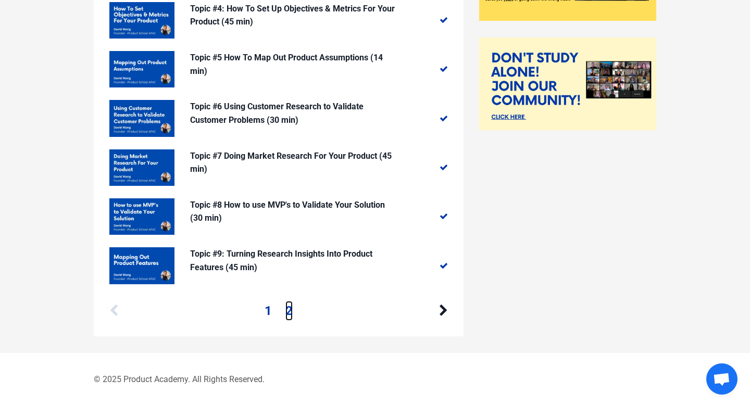
click at [288, 308] on link "2" at bounding box center [288, 311] width 7 height 20
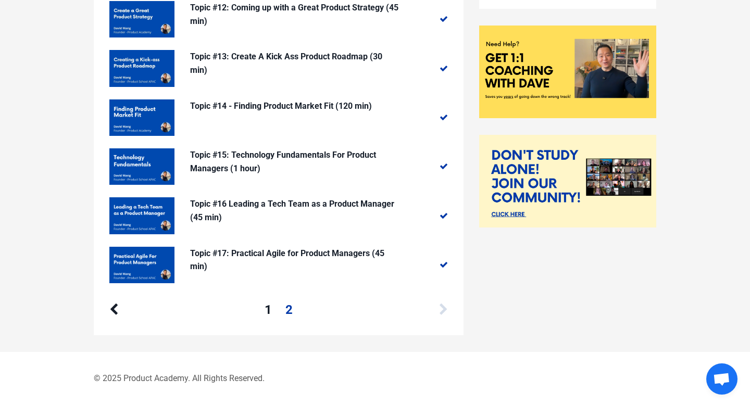
scroll to position [242, 0]
click at [268, 307] on link "1" at bounding box center [268, 310] width 7 height 20
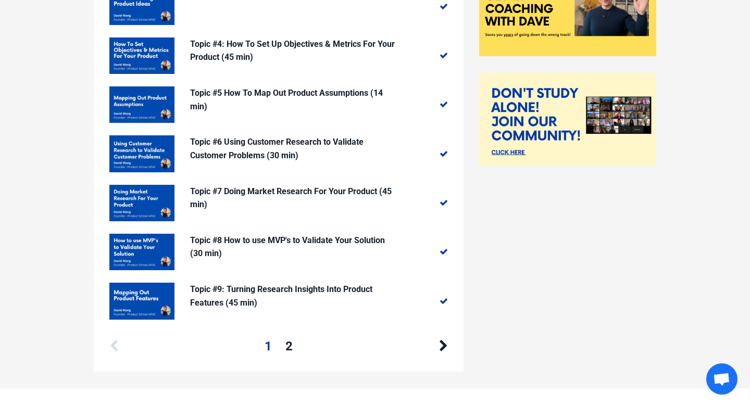
scroll to position [308, 0]
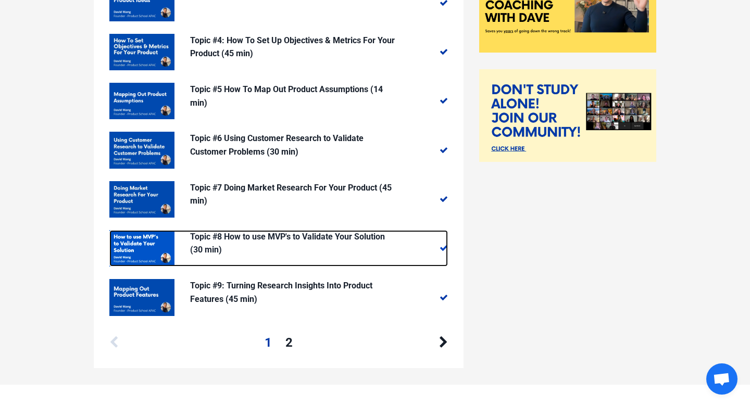
click at [274, 235] on p "Topic #8 How to use MVP's to Validate Your Solution (30 min)" at bounding box center [294, 243] width 208 height 27
